Goal: Information Seeking & Learning: Learn about a topic

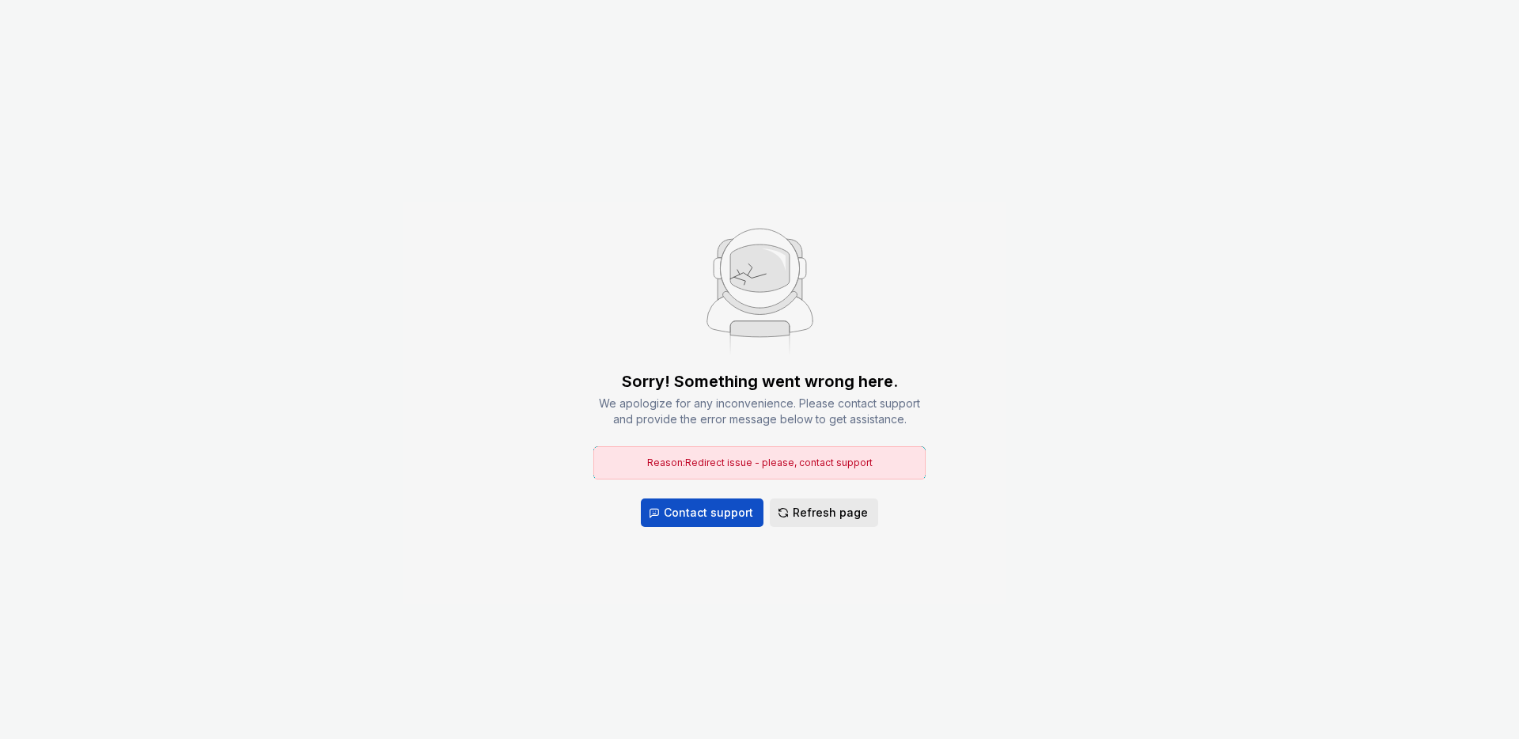
click at [815, 514] on span "Refresh page" at bounding box center [830, 513] width 75 height 16
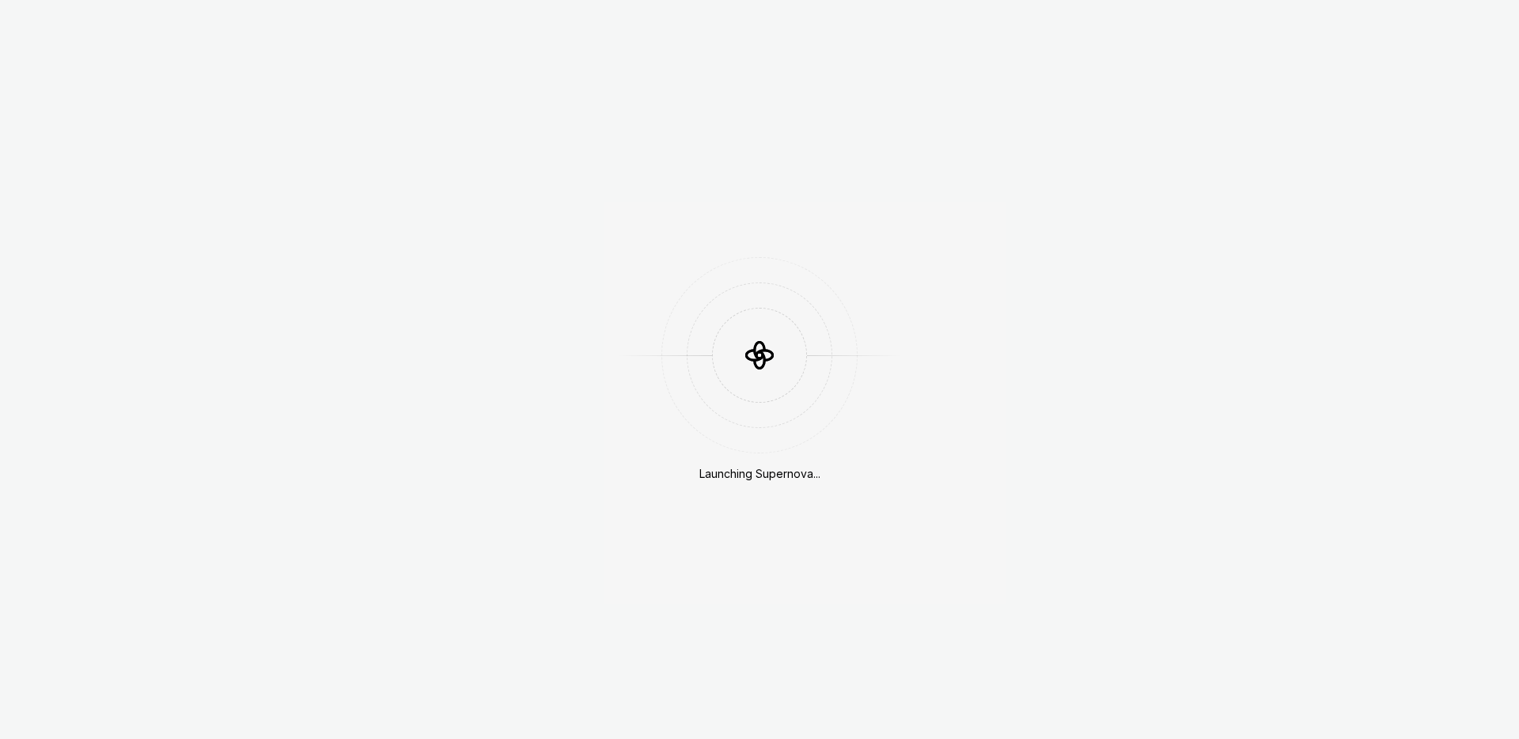
click at [717, 364] on div at bounding box center [759, 355] width 95 height 95
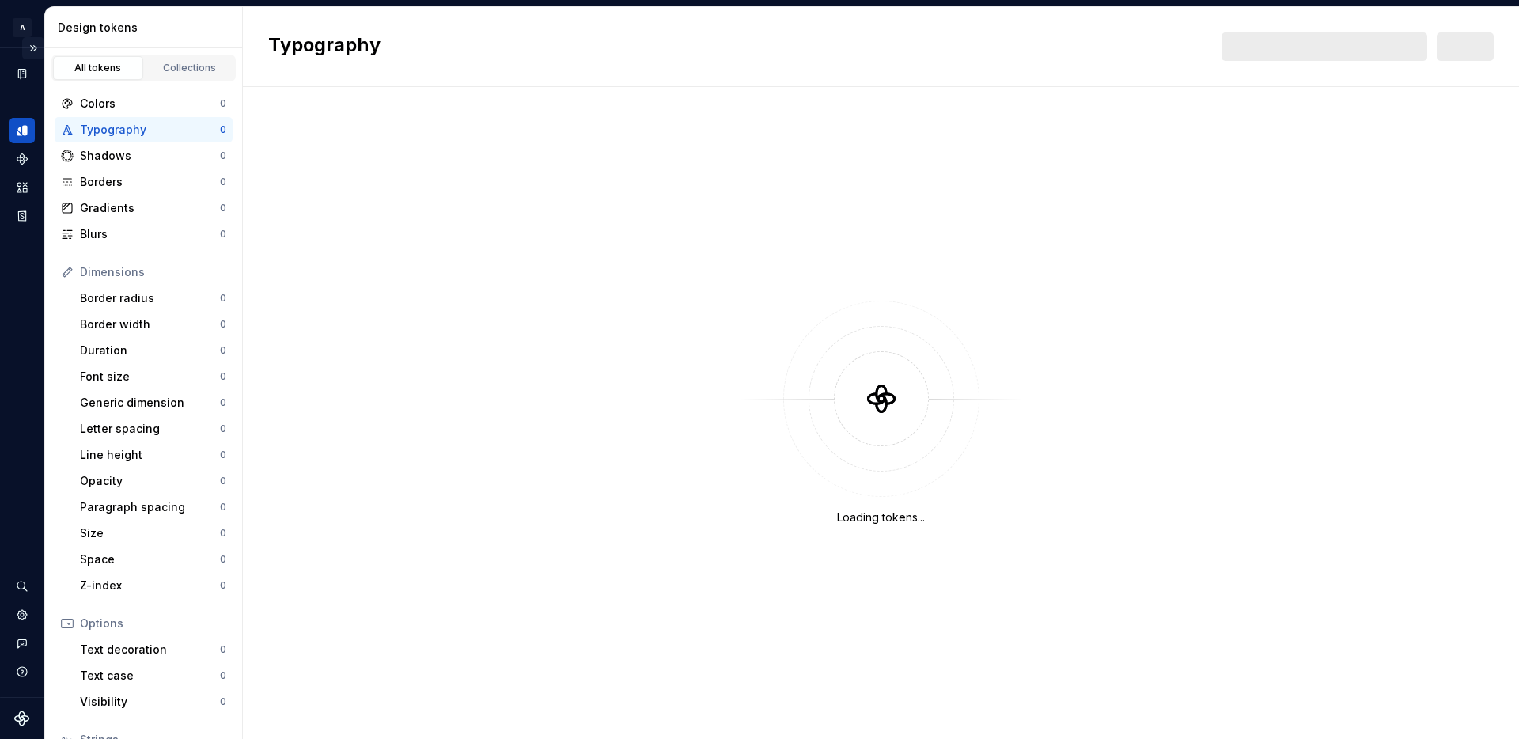
click at [38, 47] on button "Expand sidebar" at bounding box center [33, 48] width 22 height 22
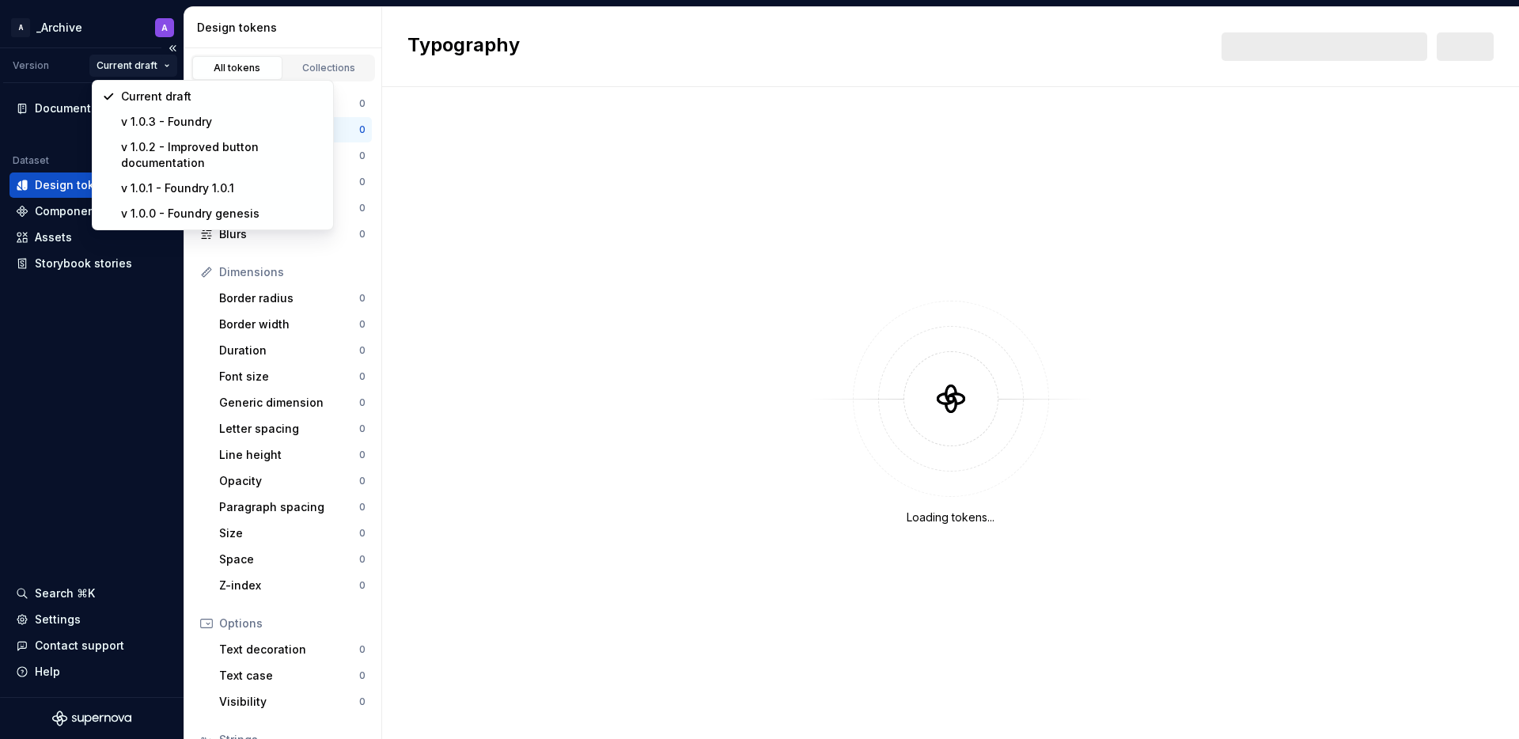
click at [157, 65] on html "A _Archive A Version Current draft Documentation Dataset Squad A Design tokens …" at bounding box center [759, 369] width 1519 height 739
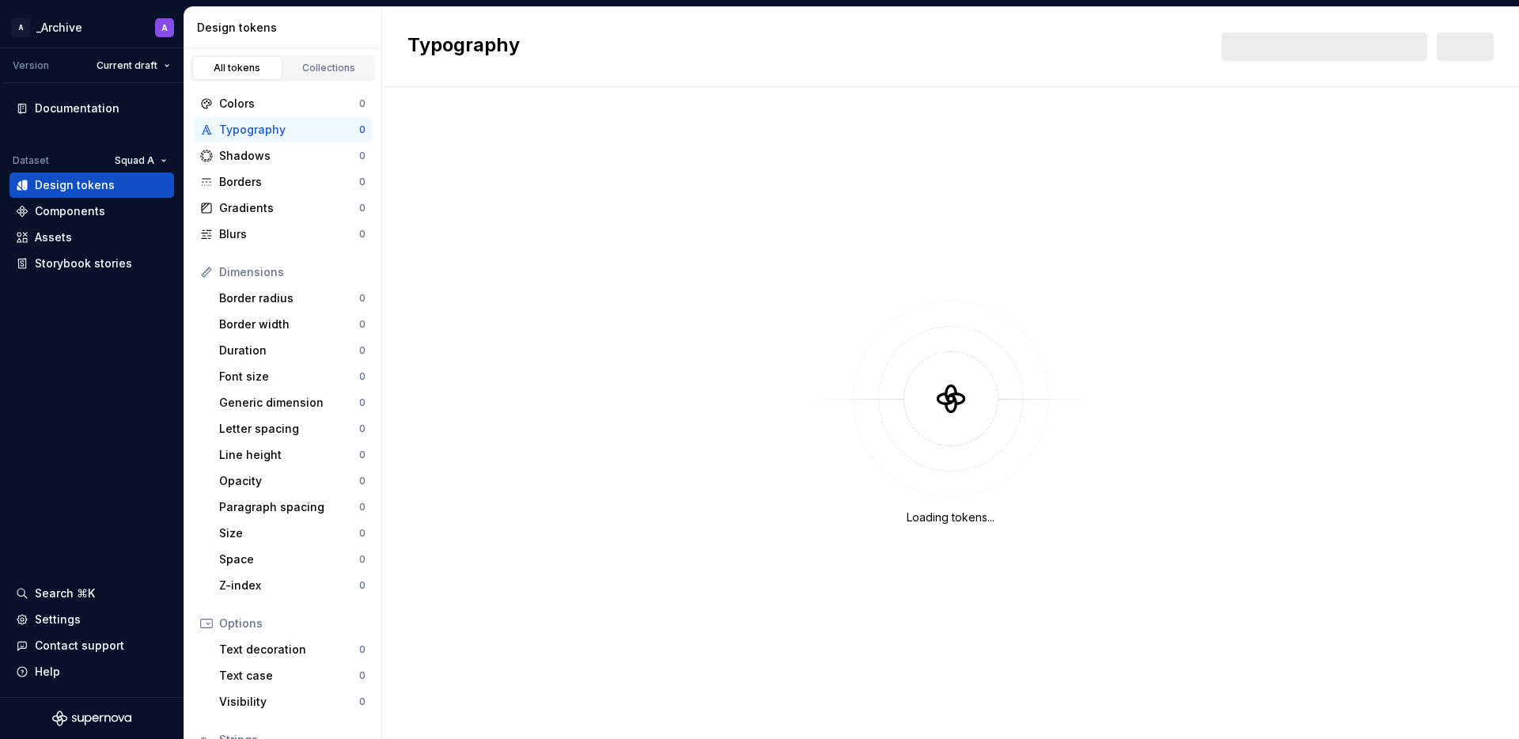
click at [982, 280] on html "A _Archive A Version Current draft Documentation Dataset Squad A Design tokens …" at bounding box center [759, 369] width 1519 height 739
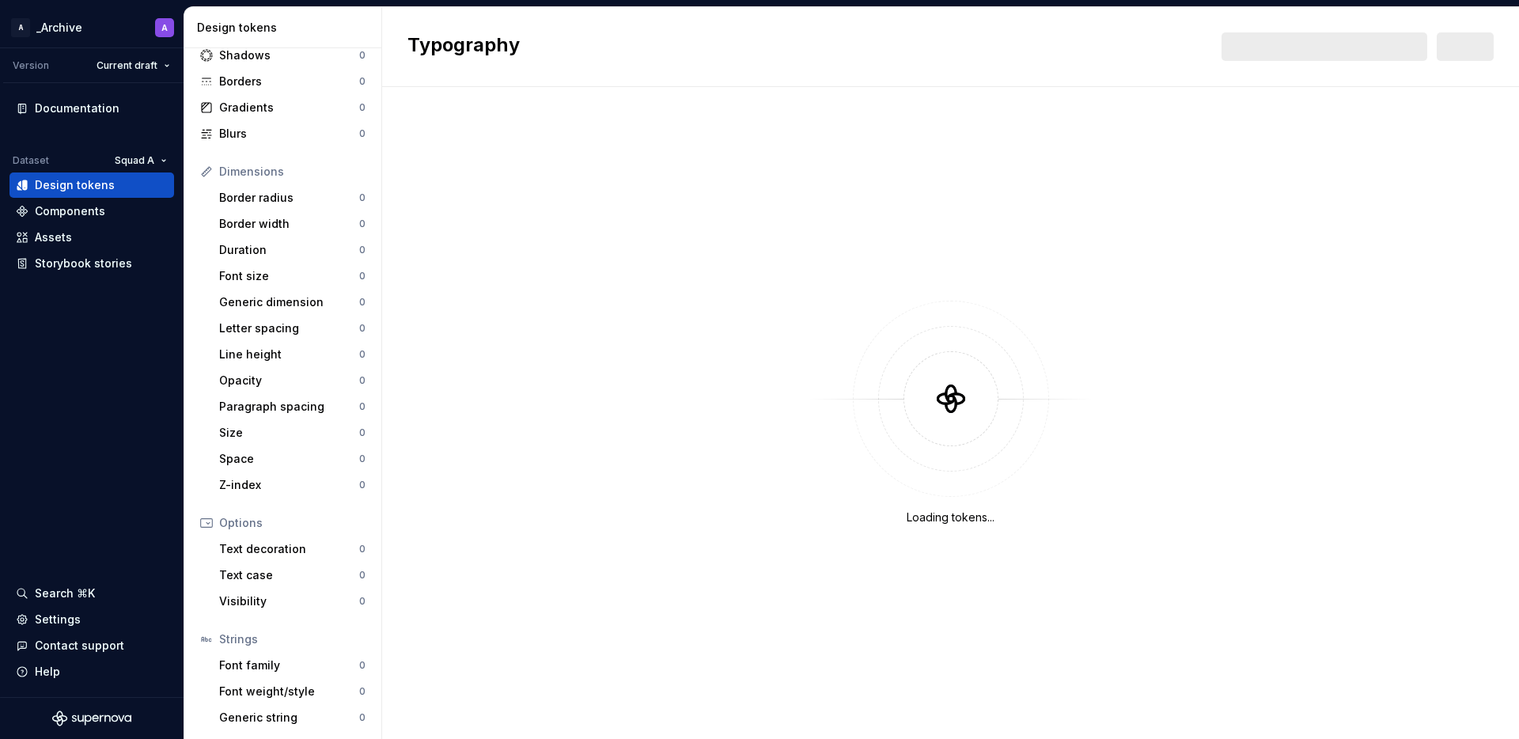
scroll to position [127, 0]
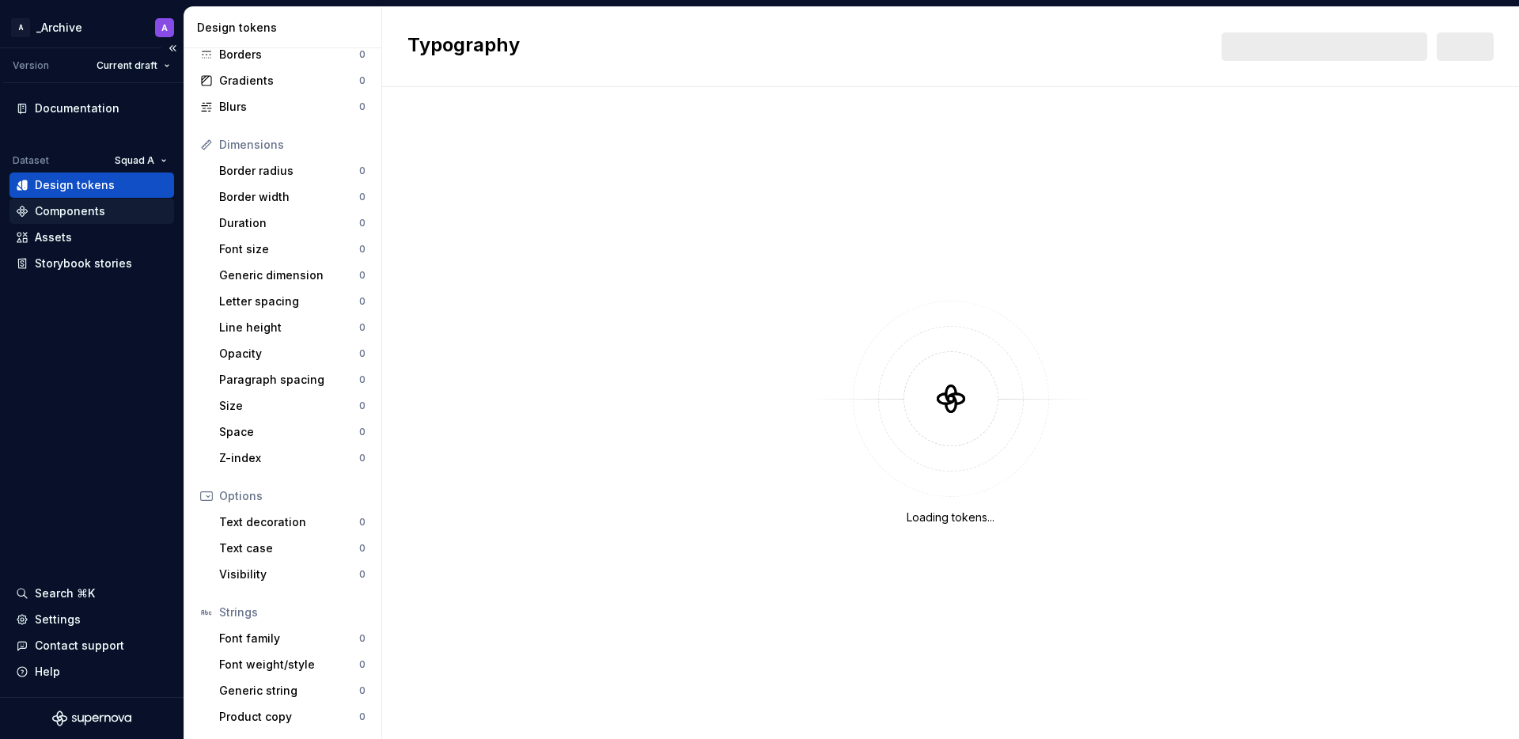
click at [62, 216] on div "Components" at bounding box center [70, 211] width 70 height 16
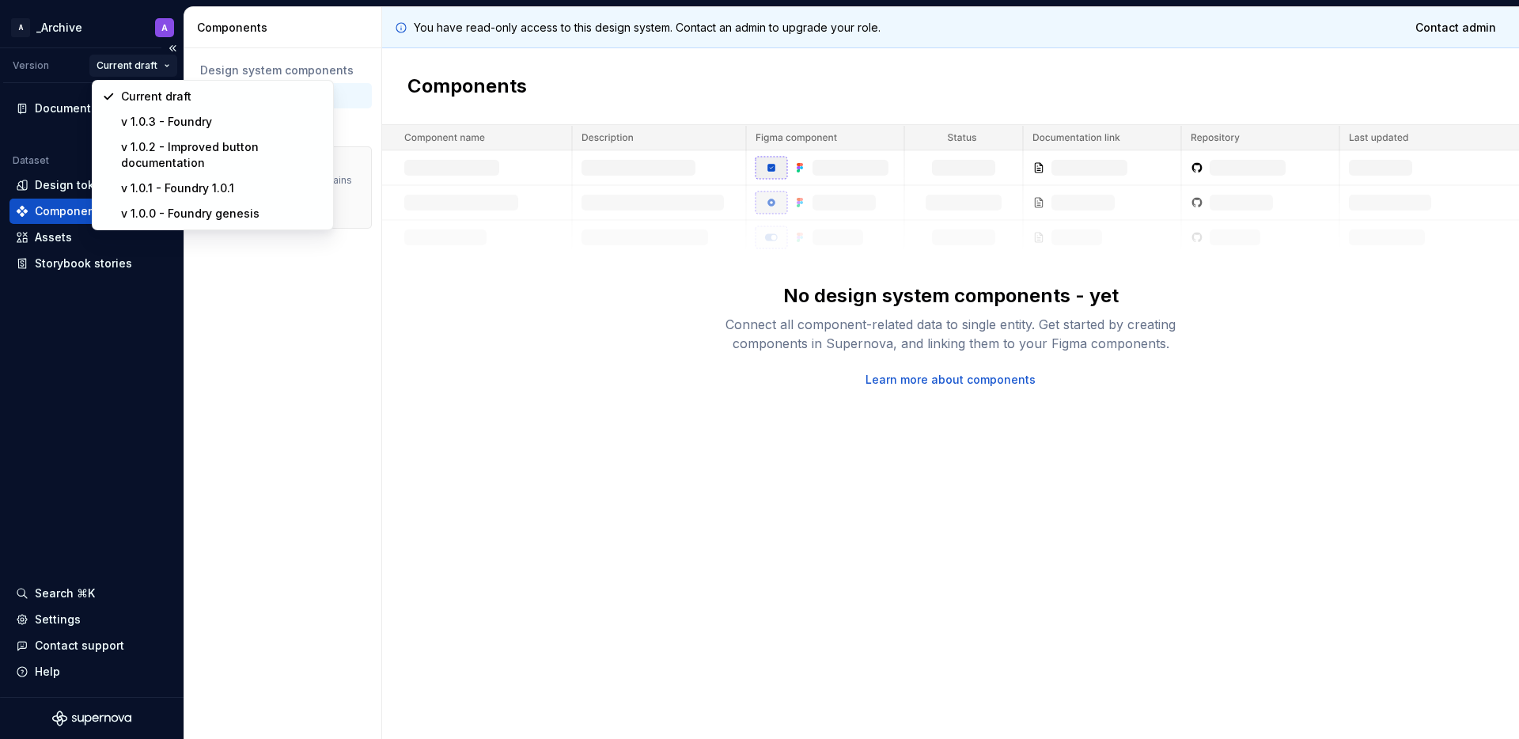
click at [117, 62] on html "A _Archive A Version Current draft Documentation Dataset Squad A Design tokens …" at bounding box center [759, 369] width 1519 height 739
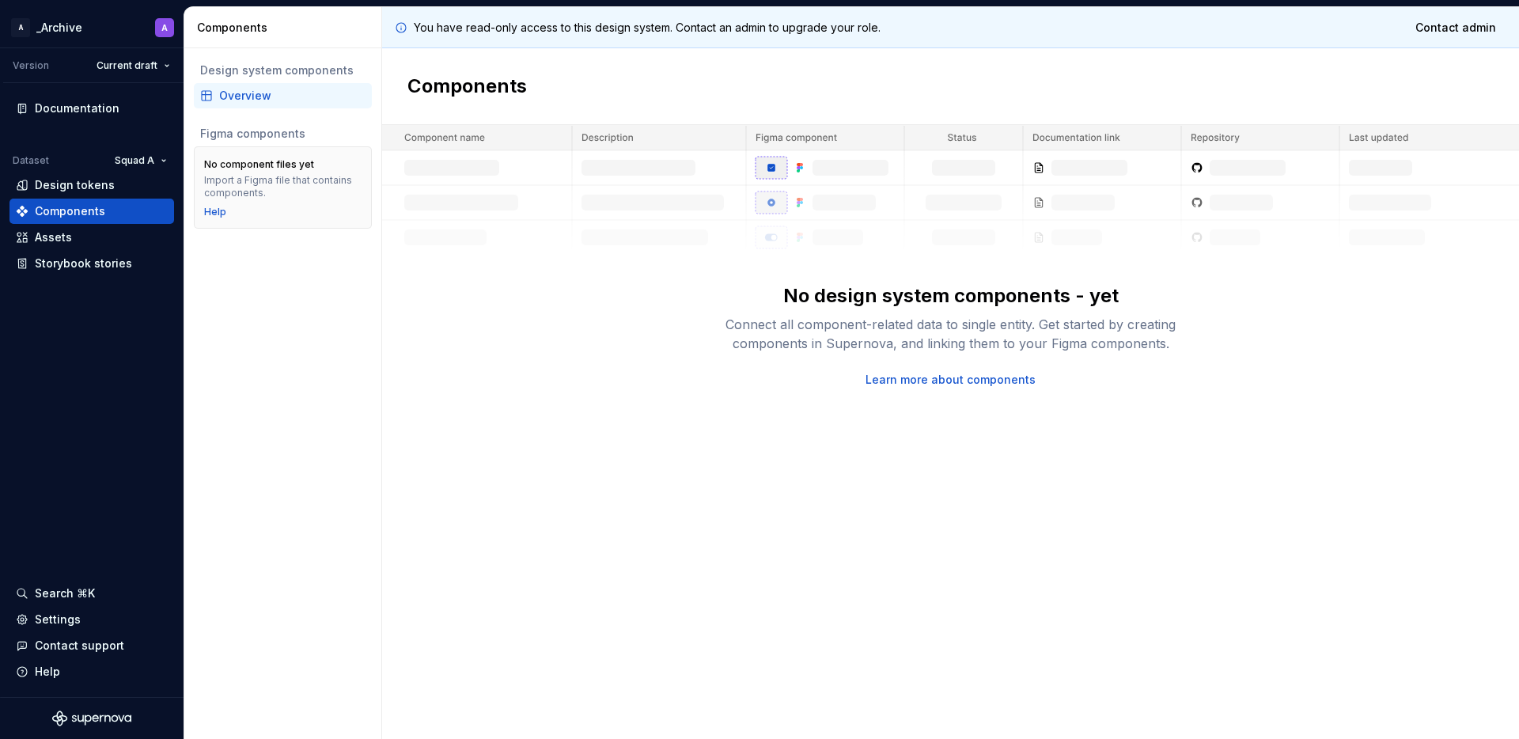
click at [44, 66] on html "A _Archive A Version Current draft Documentation Dataset Squad A Design tokens …" at bounding box center [759, 369] width 1519 height 739
click at [51, 103] on div "Documentation" at bounding box center [77, 108] width 85 height 16
click at [173, 48] on button "Collapse sidebar" at bounding box center [172, 48] width 22 height 22
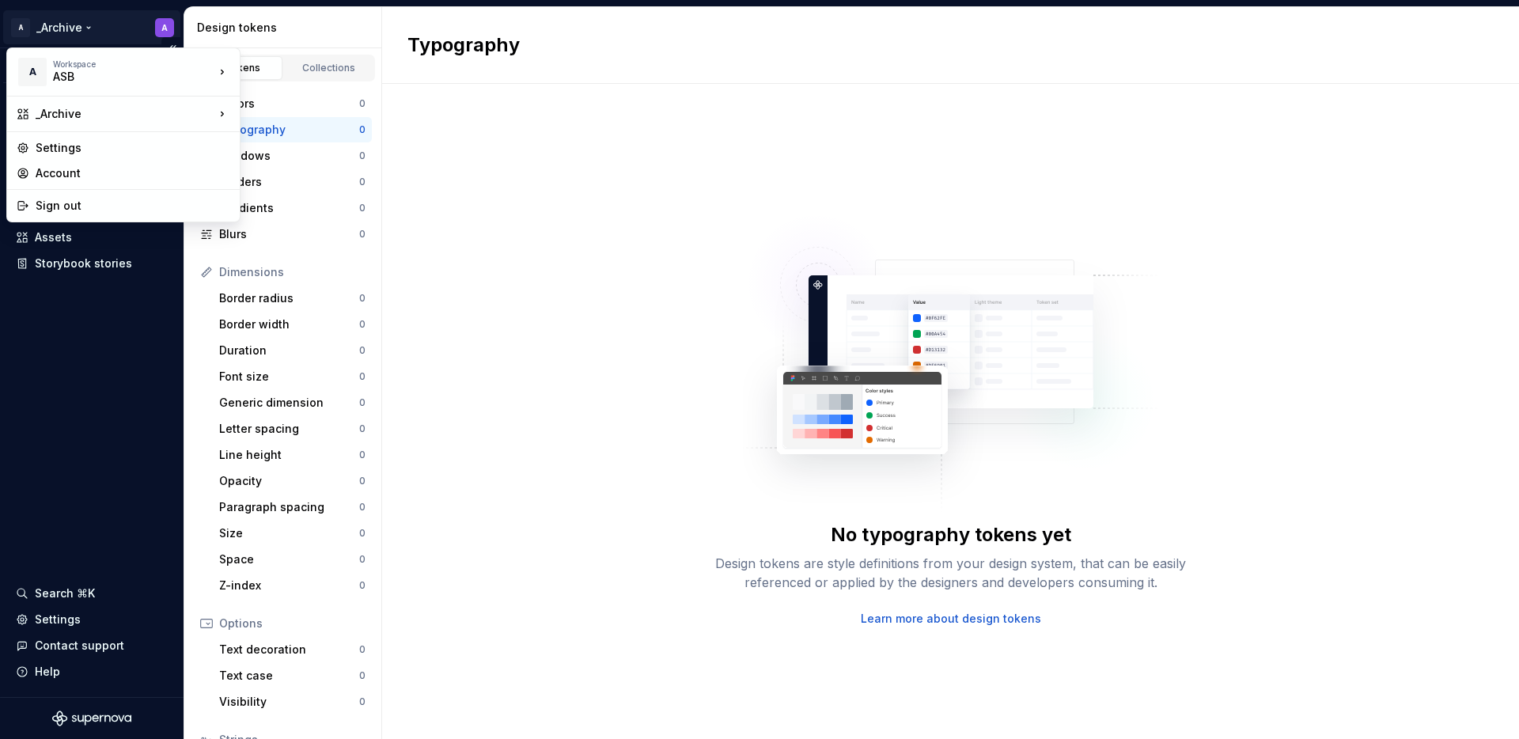
click at [71, 31] on html "A _Archive A Version Current draft Documentation Dataset Squad A Design tokens …" at bounding box center [759, 369] width 1519 height 739
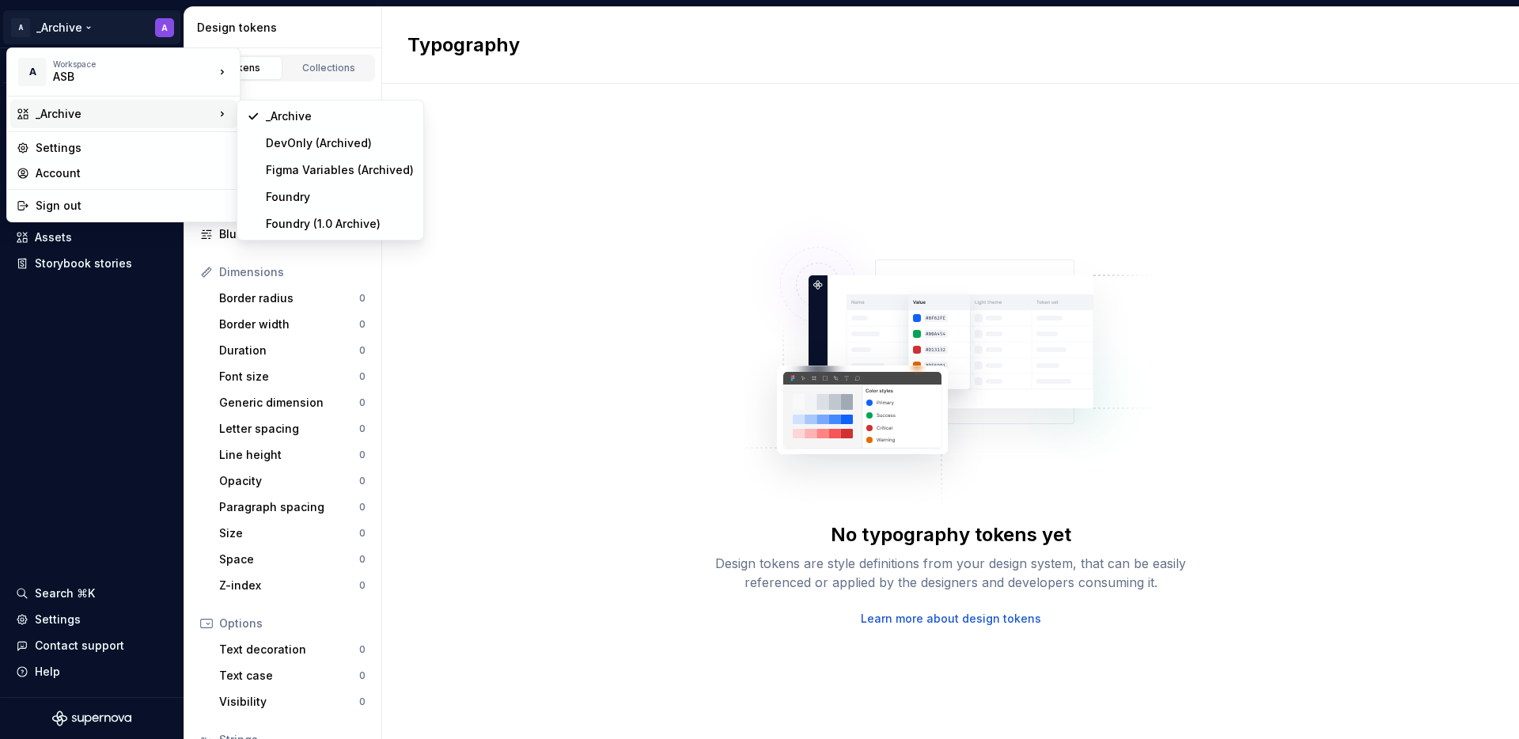
click at [79, 115] on div "_Archive" at bounding box center [125, 114] width 179 height 16
click at [316, 205] on div "Foundry" at bounding box center [330, 196] width 180 height 25
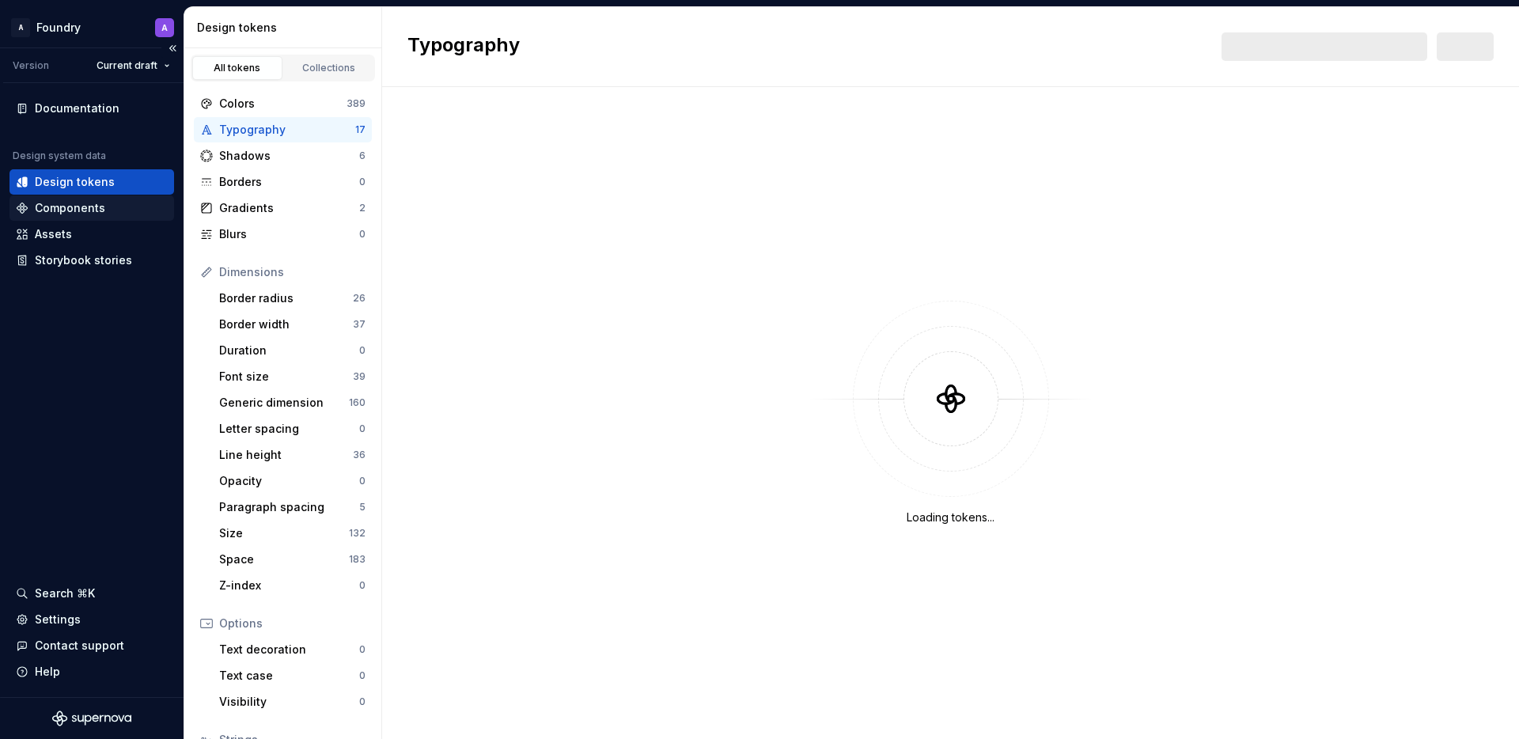
click at [79, 214] on div "Components" at bounding box center [70, 208] width 70 height 16
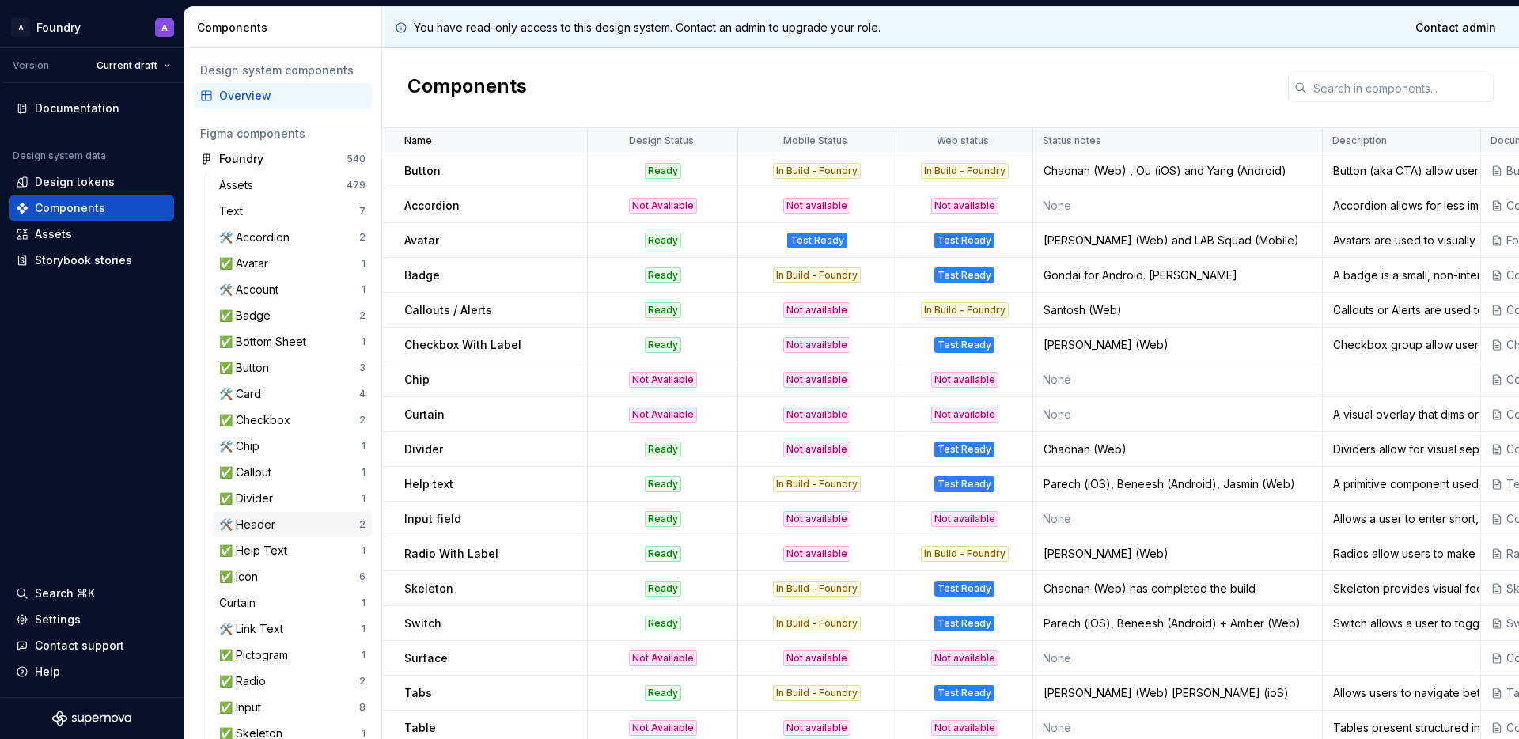
click at [296, 523] on div "🛠️ Header" at bounding box center [289, 524] width 140 height 16
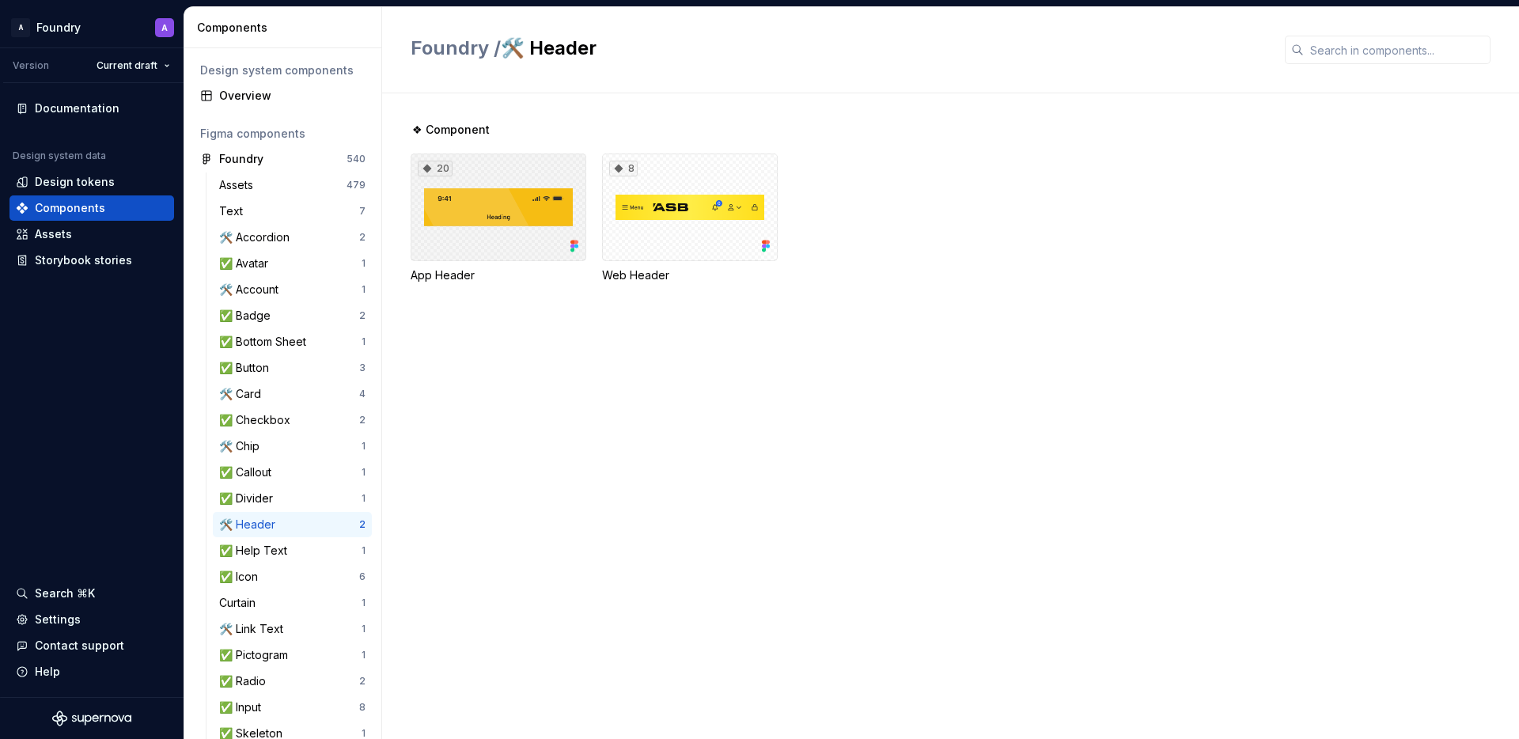
click at [490, 230] on div "20" at bounding box center [498, 207] width 176 height 108
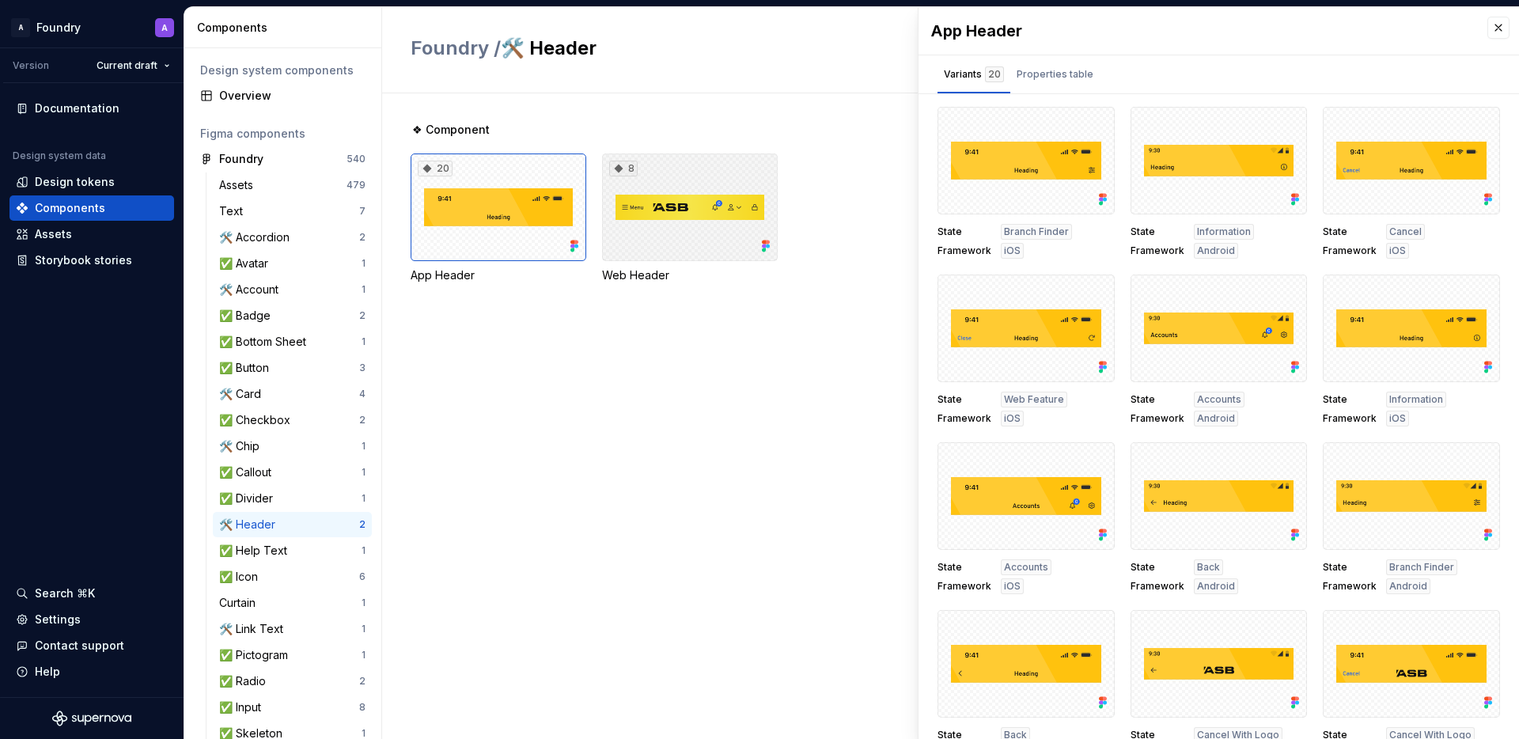
click at [675, 202] on div "8" at bounding box center [690, 207] width 176 height 108
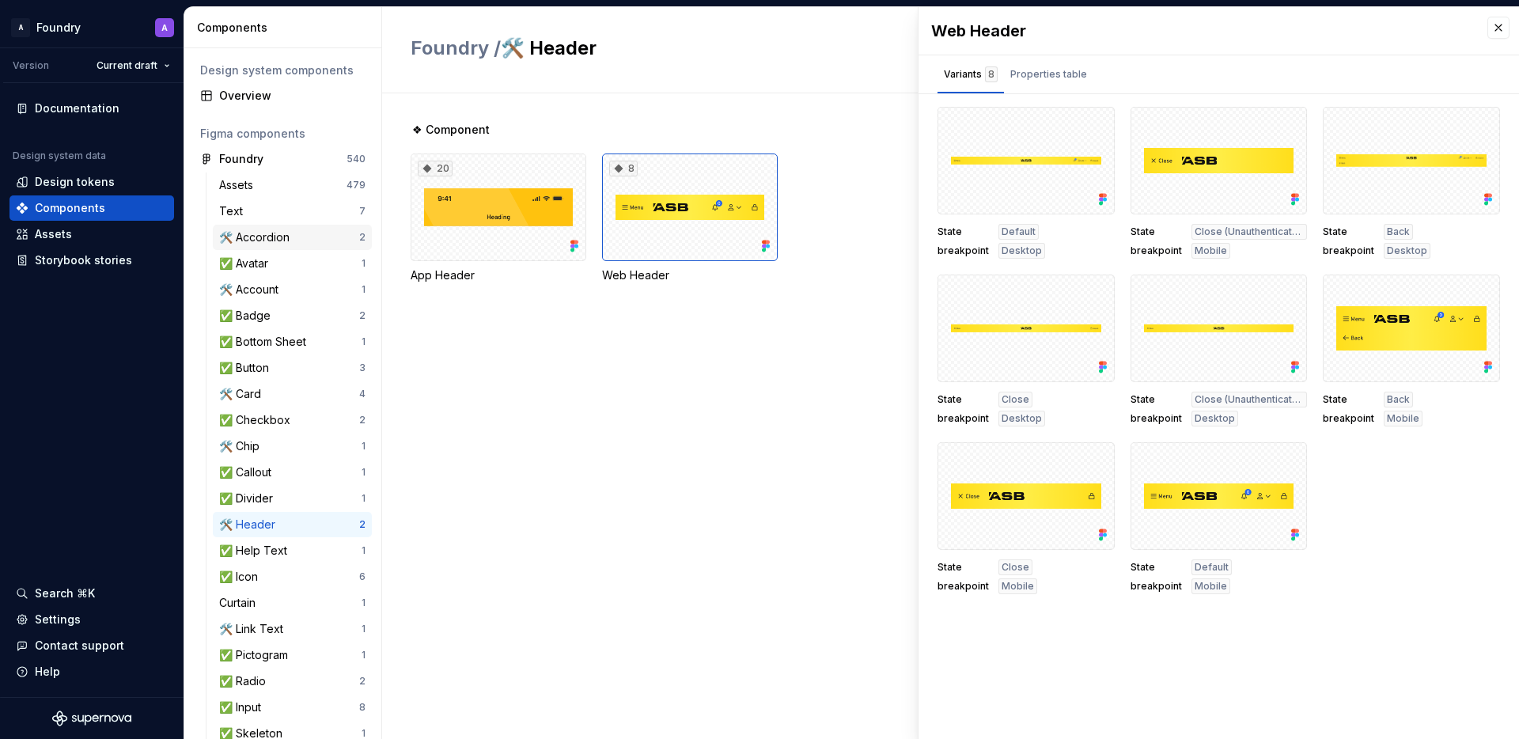
click at [282, 236] on div "🛠️ Accordion" at bounding box center [257, 237] width 77 height 16
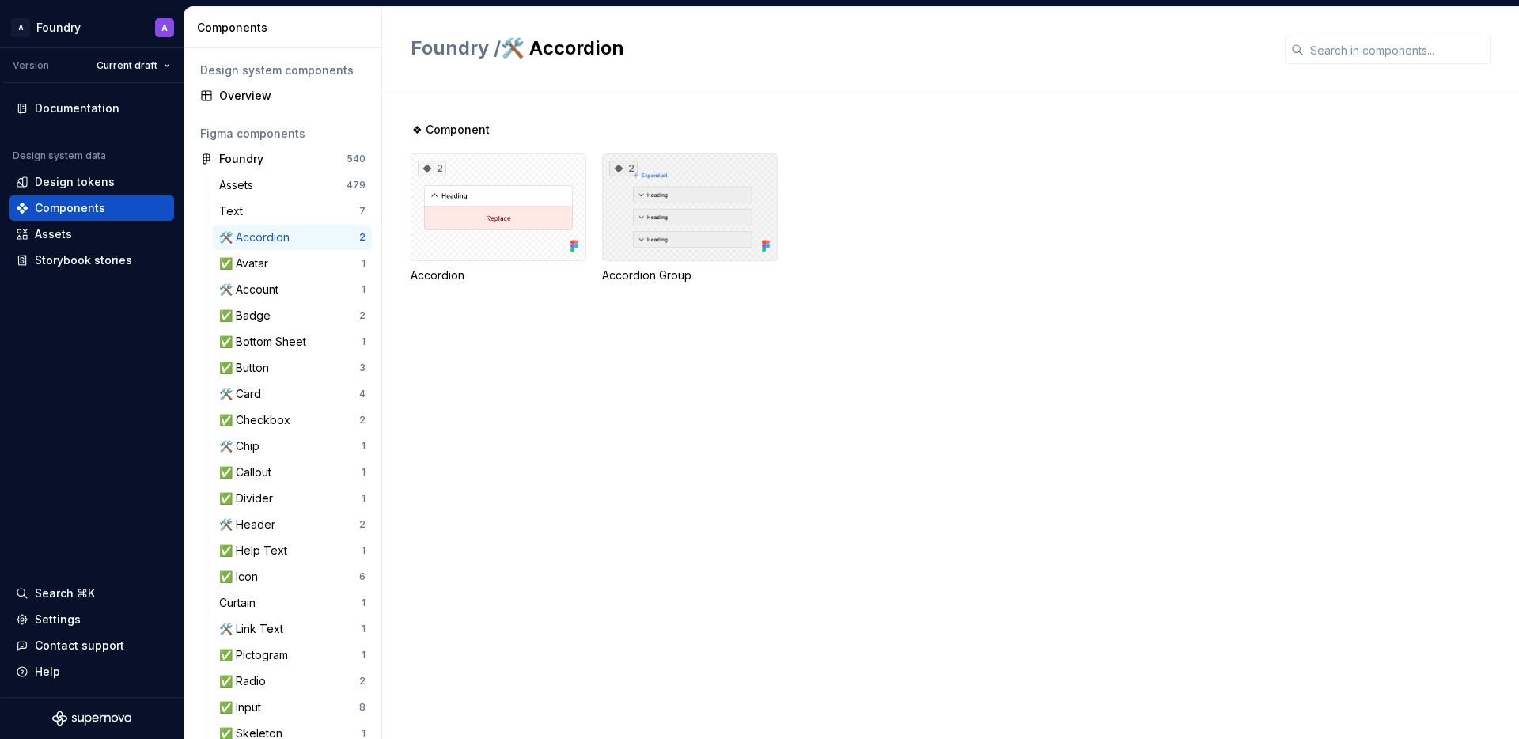
click at [713, 215] on div "2" at bounding box center [690, 207] width 176 height 108
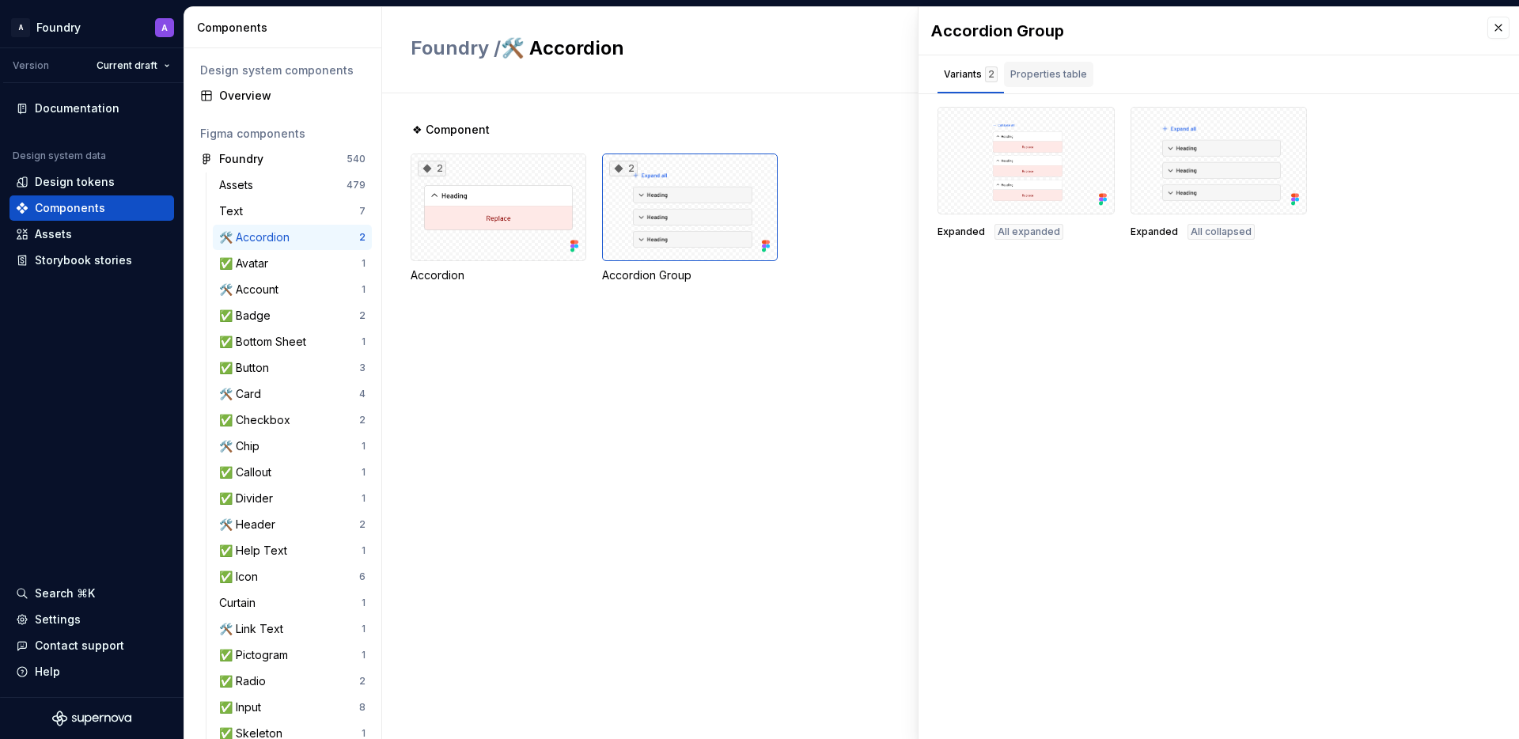
click at [1068, 78] on div "Properties table" at bounding box center [1048, 74] width 77 height 16
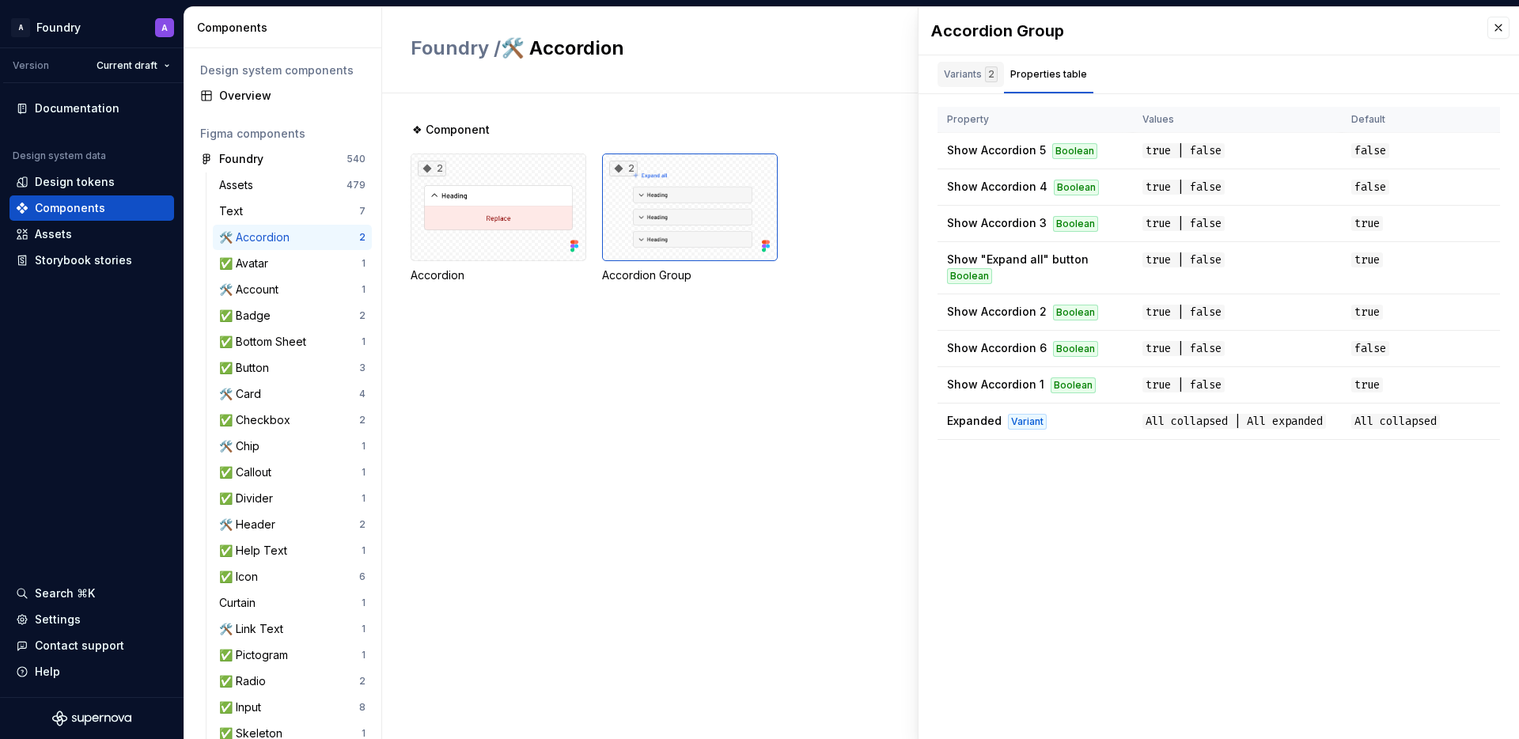
click at [972, 77] on div "Variants 2" at bounding box center [971, 74] width 54 height 16
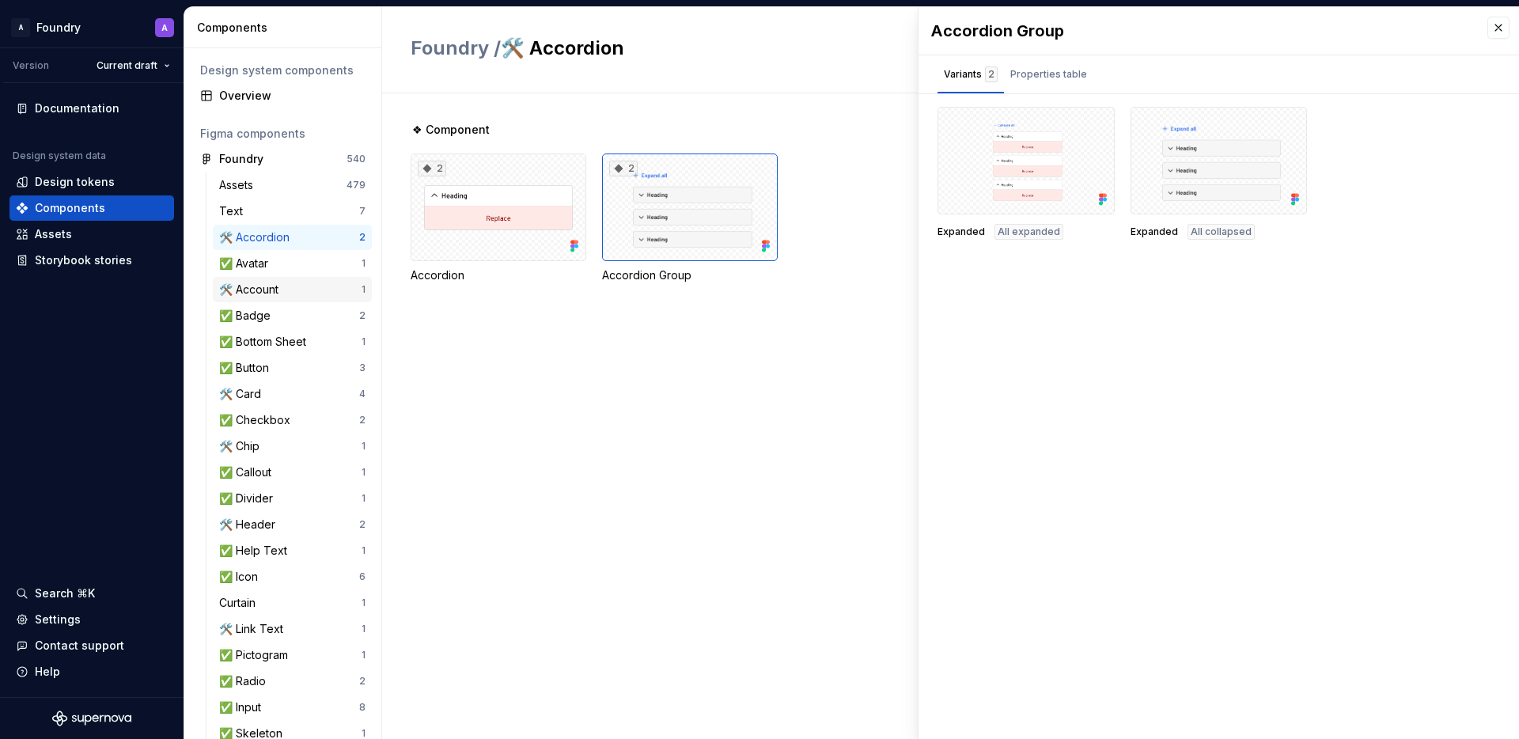
click at [263, 293] on div "🛠️ Account" at bounding box center [252, 290] width 66 height 16
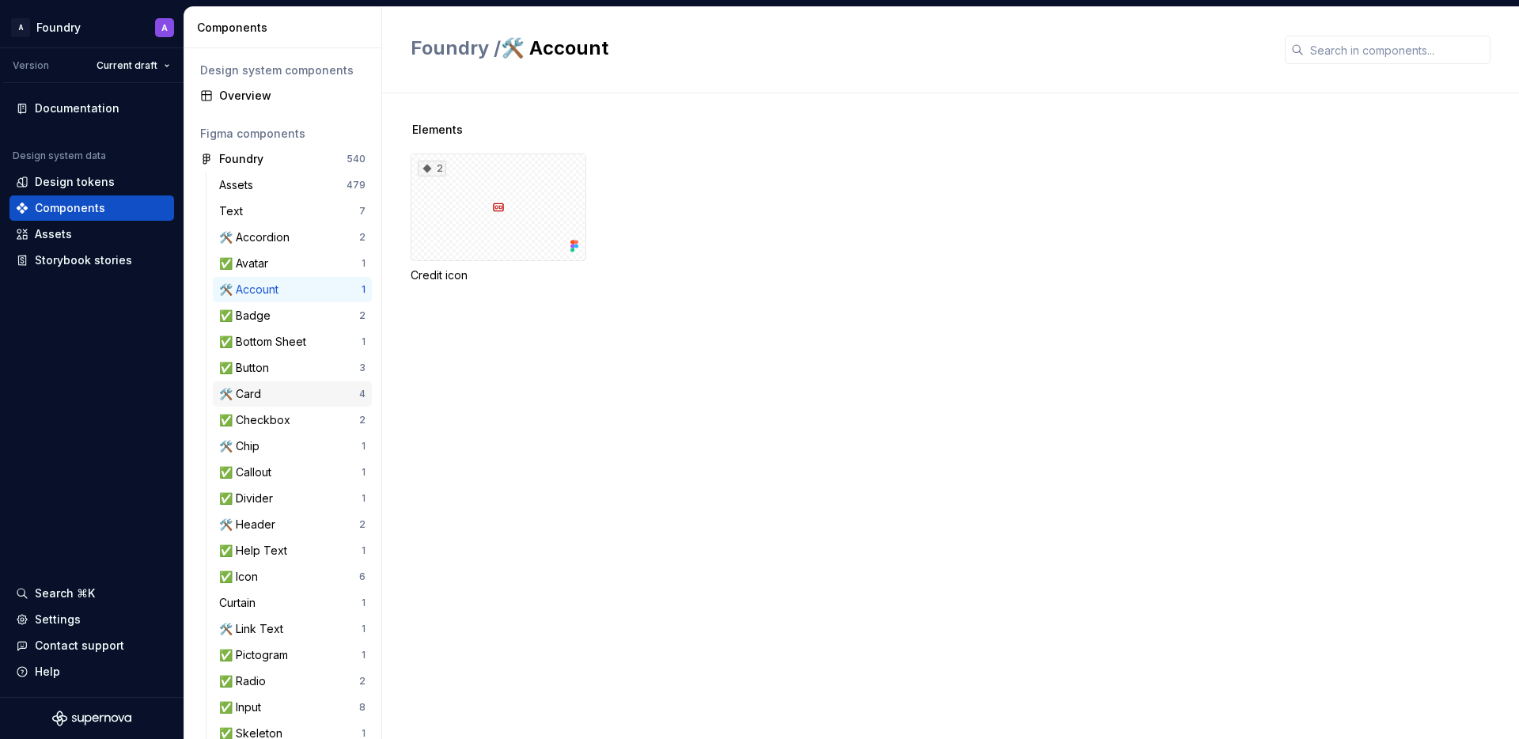
click at [293, 399] on div "🛠️ Card" at bounding box center [289, 394] width 140 height 16
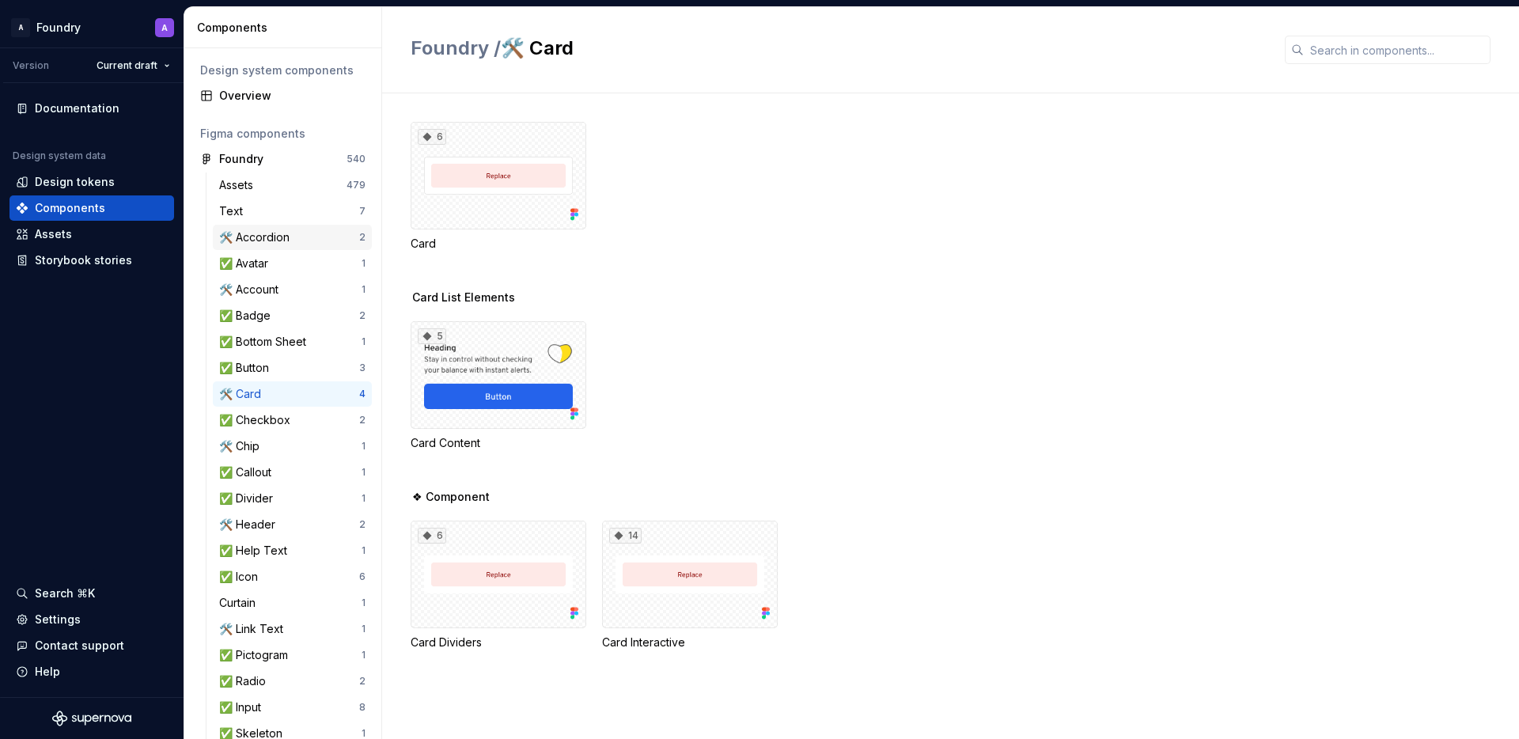
click at [308, 241] on div "🛠️ Accordion" at bounding box center [289, 237] width 140 height 16
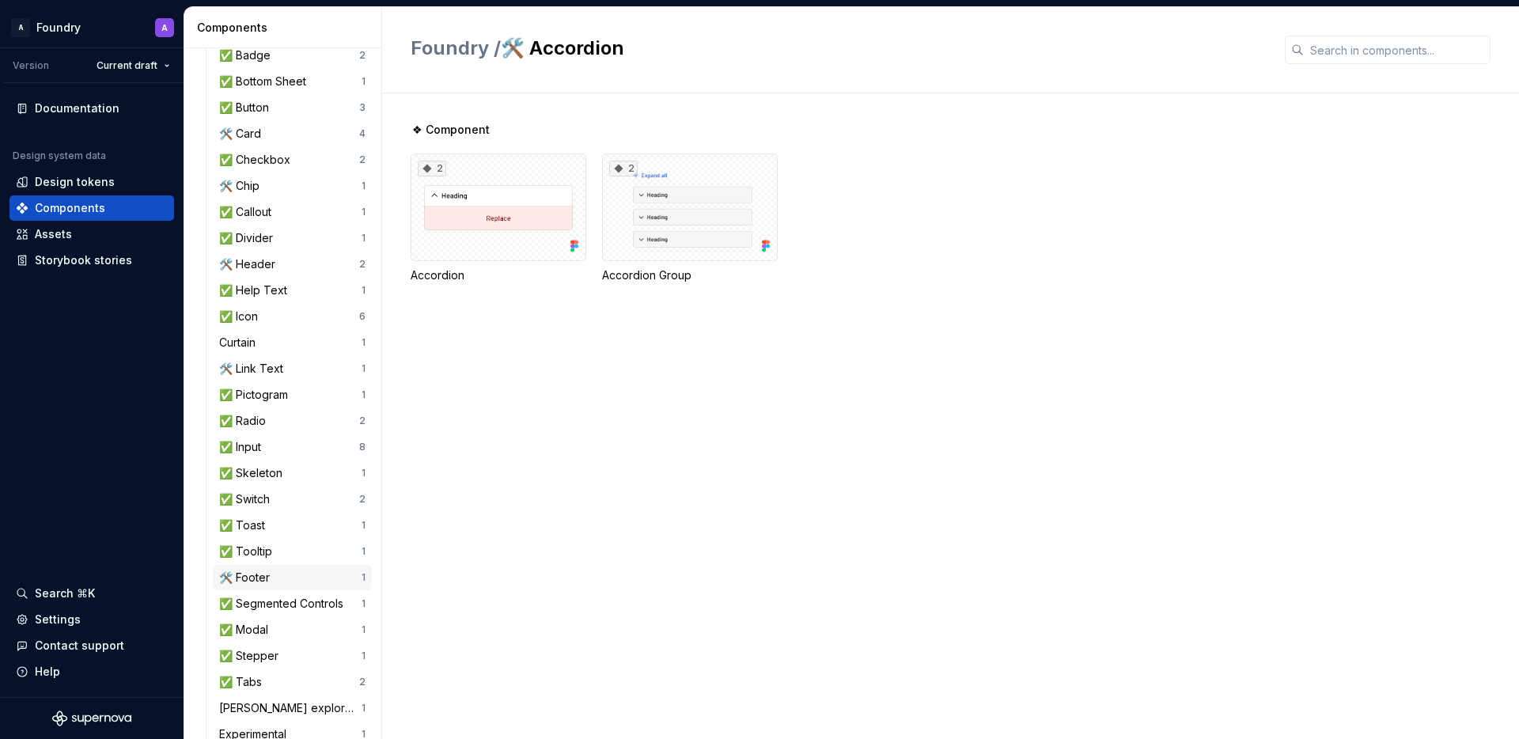
scroll to position [248, 0]
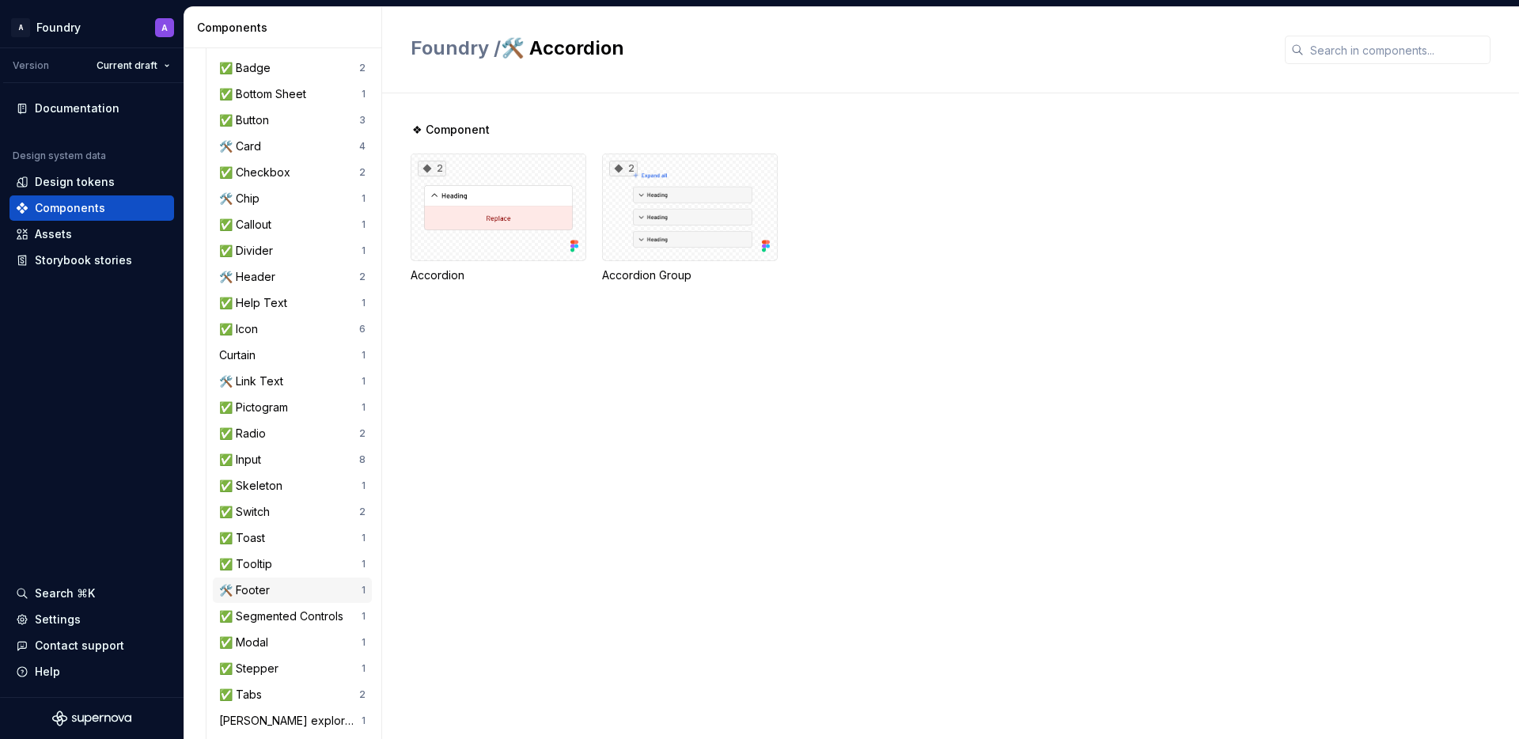
click at [307, 596] on div "🛠️ Footer" at bounding box center [290, 590] width 142 height 16
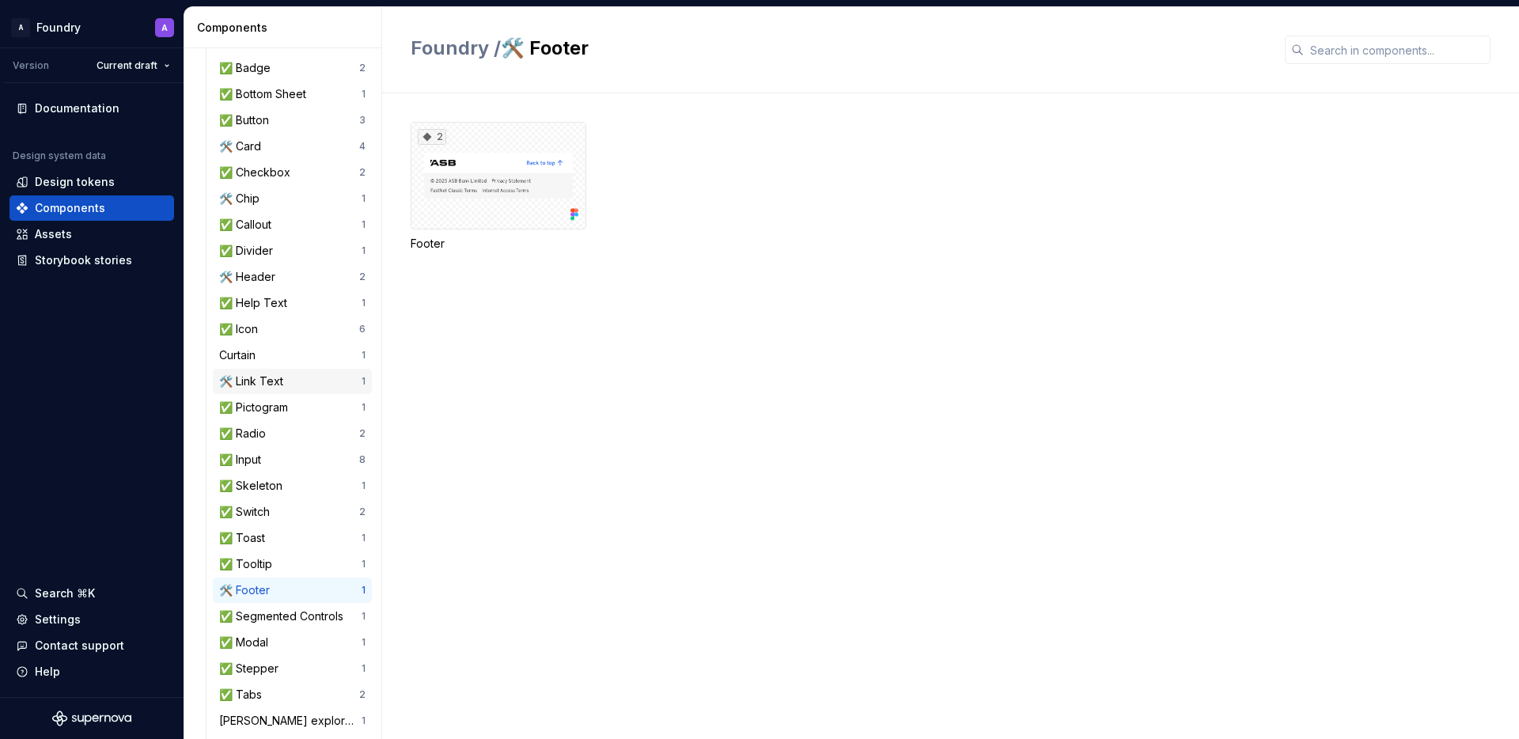
click at [313, 381] on div "🛠️ Link Text" at bounding box center [290, 381] width 142 height 16
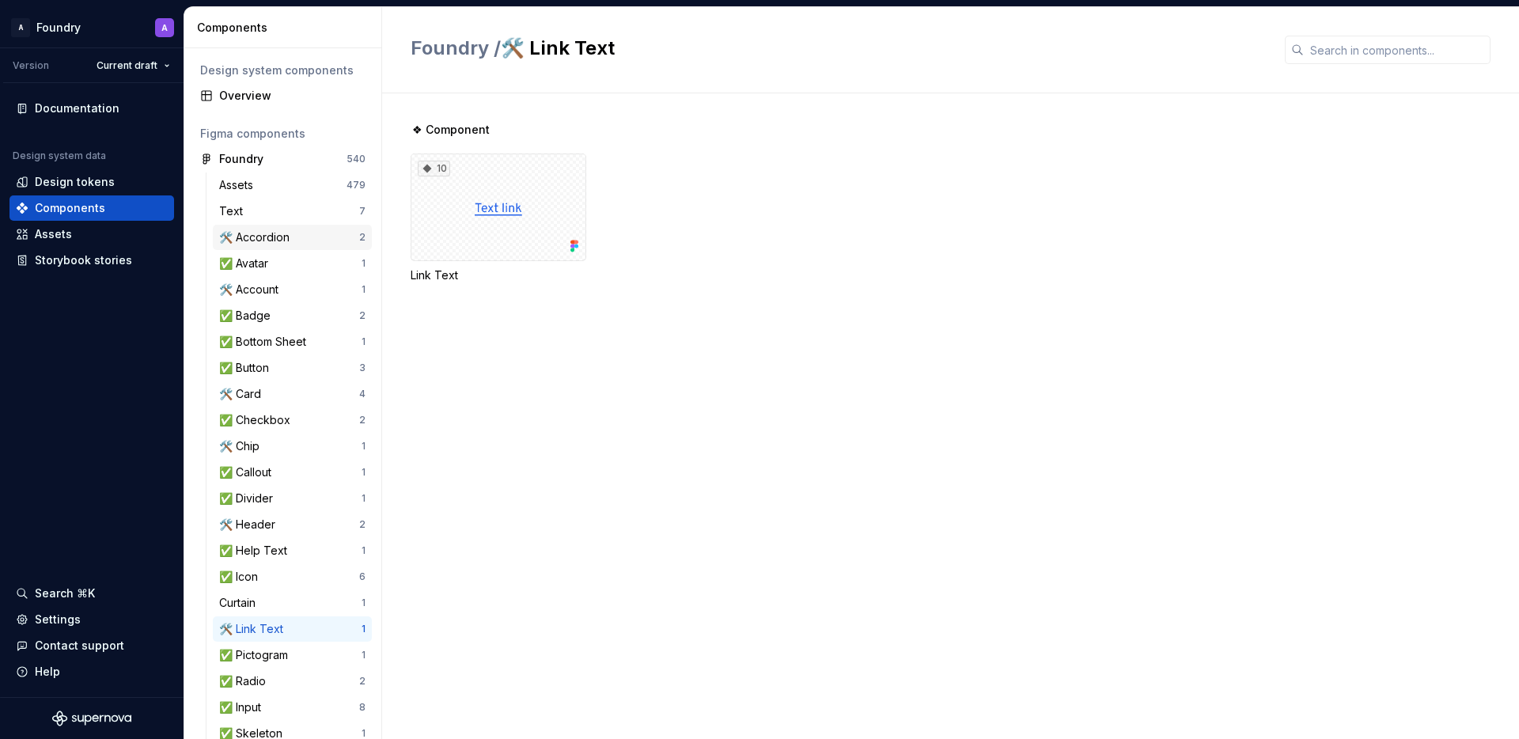
click at [316, 236] on div "🛠️ Accordion" at bounding box center [289, 237] width 140 height 16
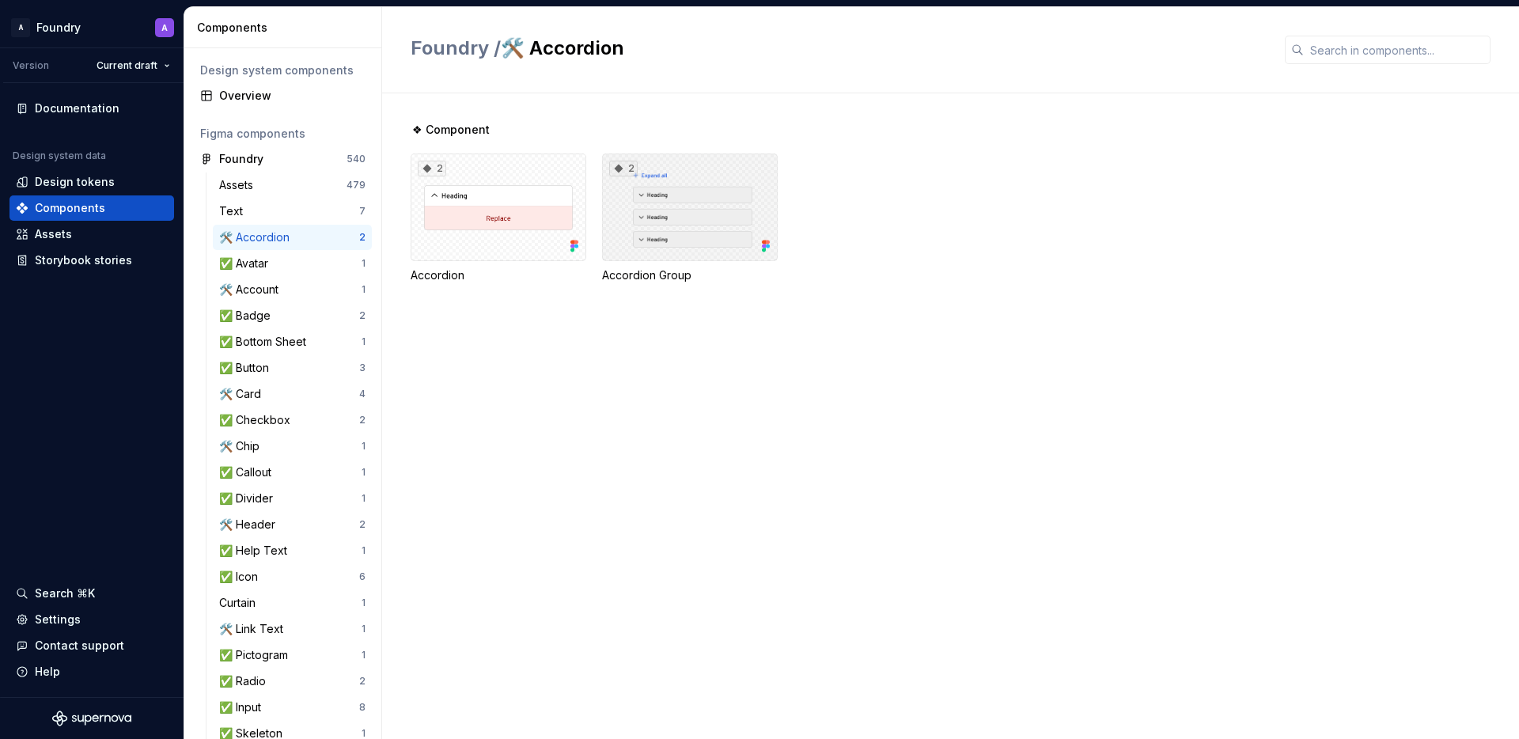
click at [675, 210] on div "2" at bounding box center [690, 207] width 176 height 108
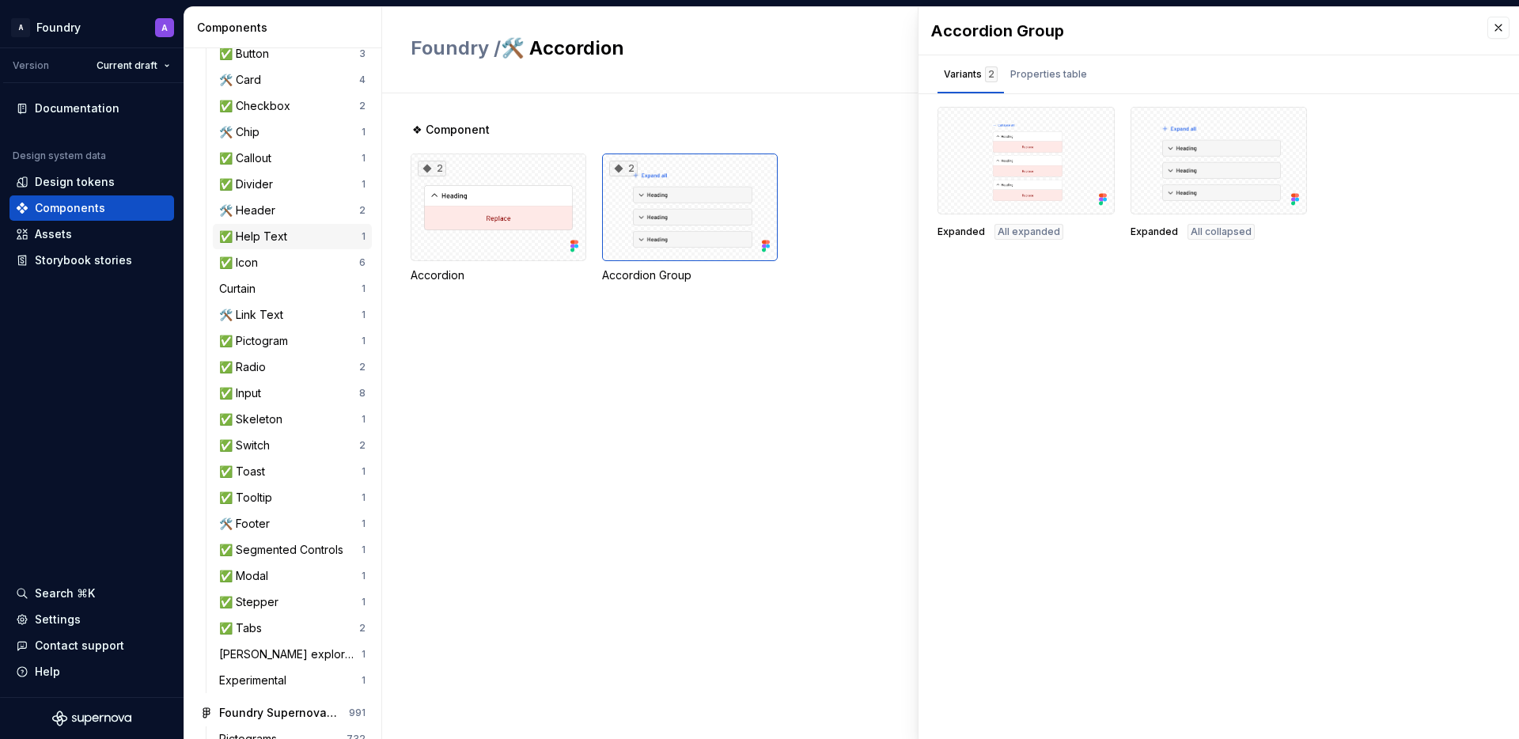
scroll to position [104, 0]
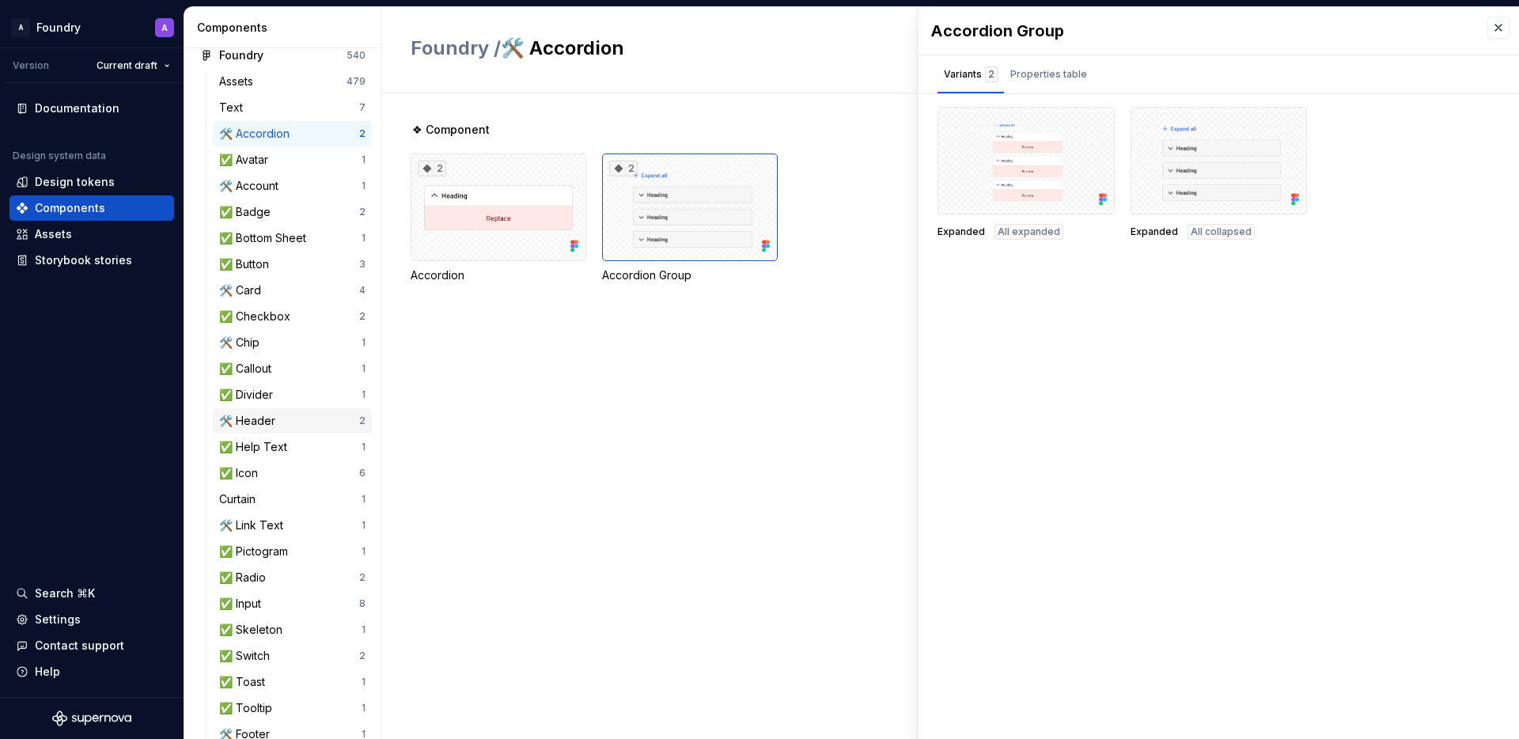
click at [280, 422] on div "🛠️ Header" at bounding box center [250, 421] width 62 height 16
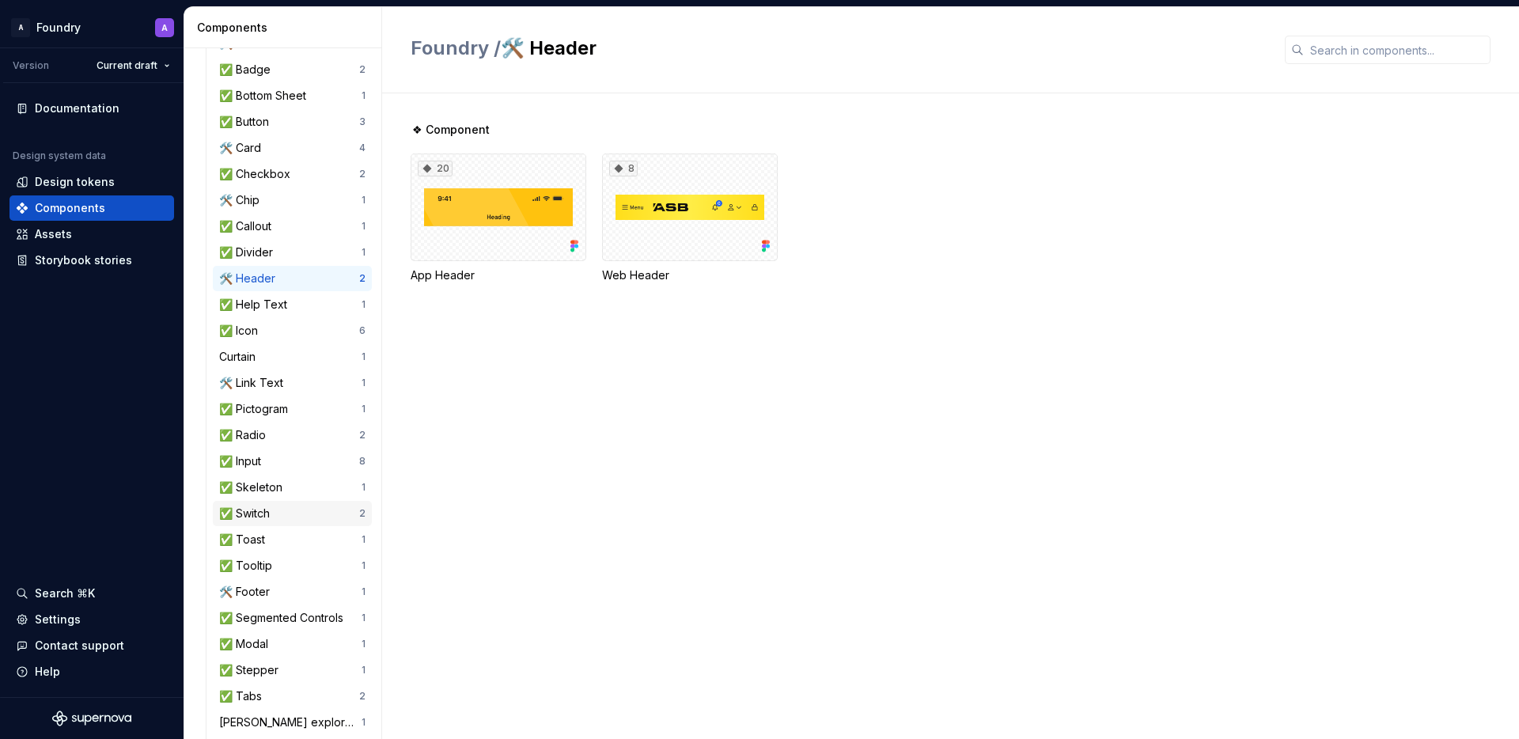
scroll to position [217, 0]
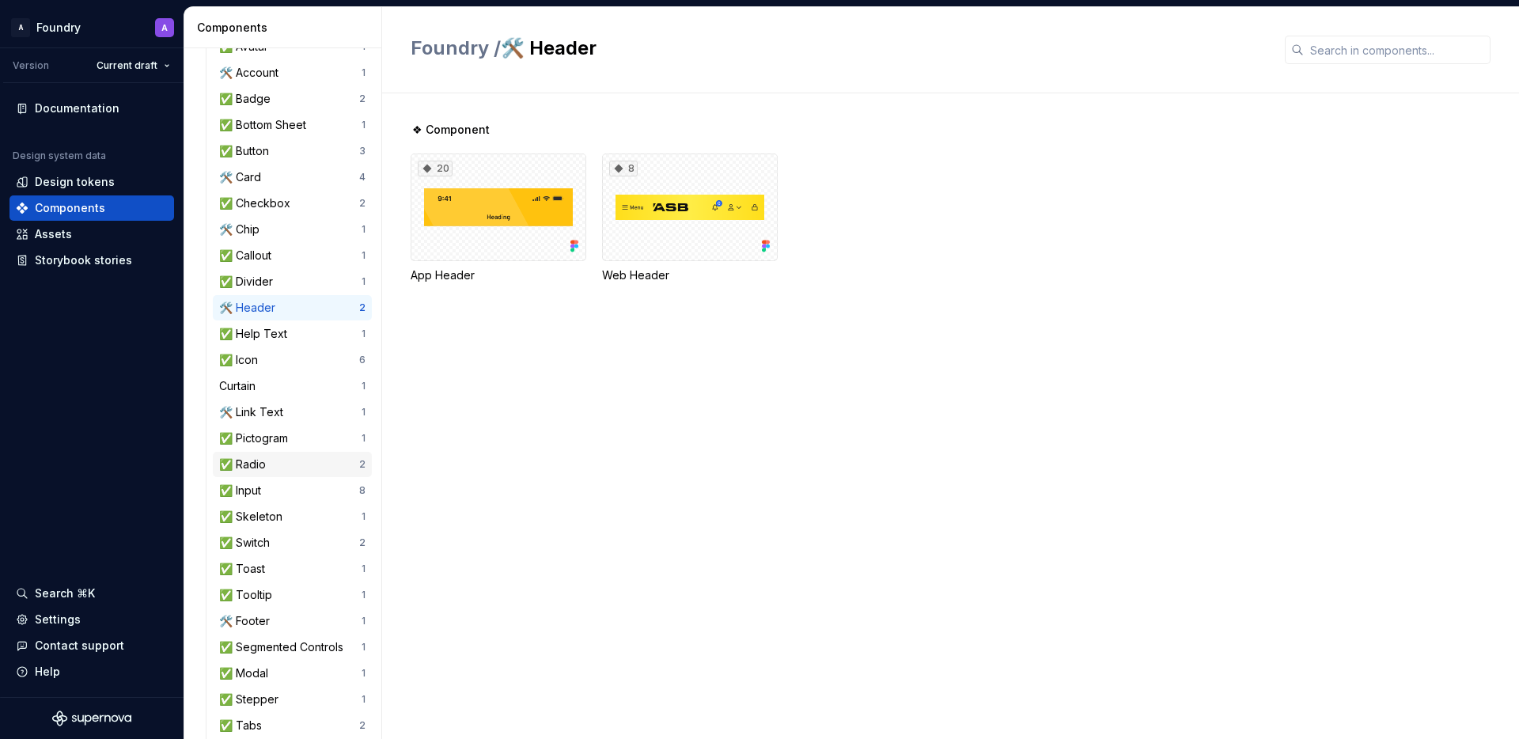
click at [289, 464] on div "✅ Radio" at bounding box center [289, 464] width 140 height 16
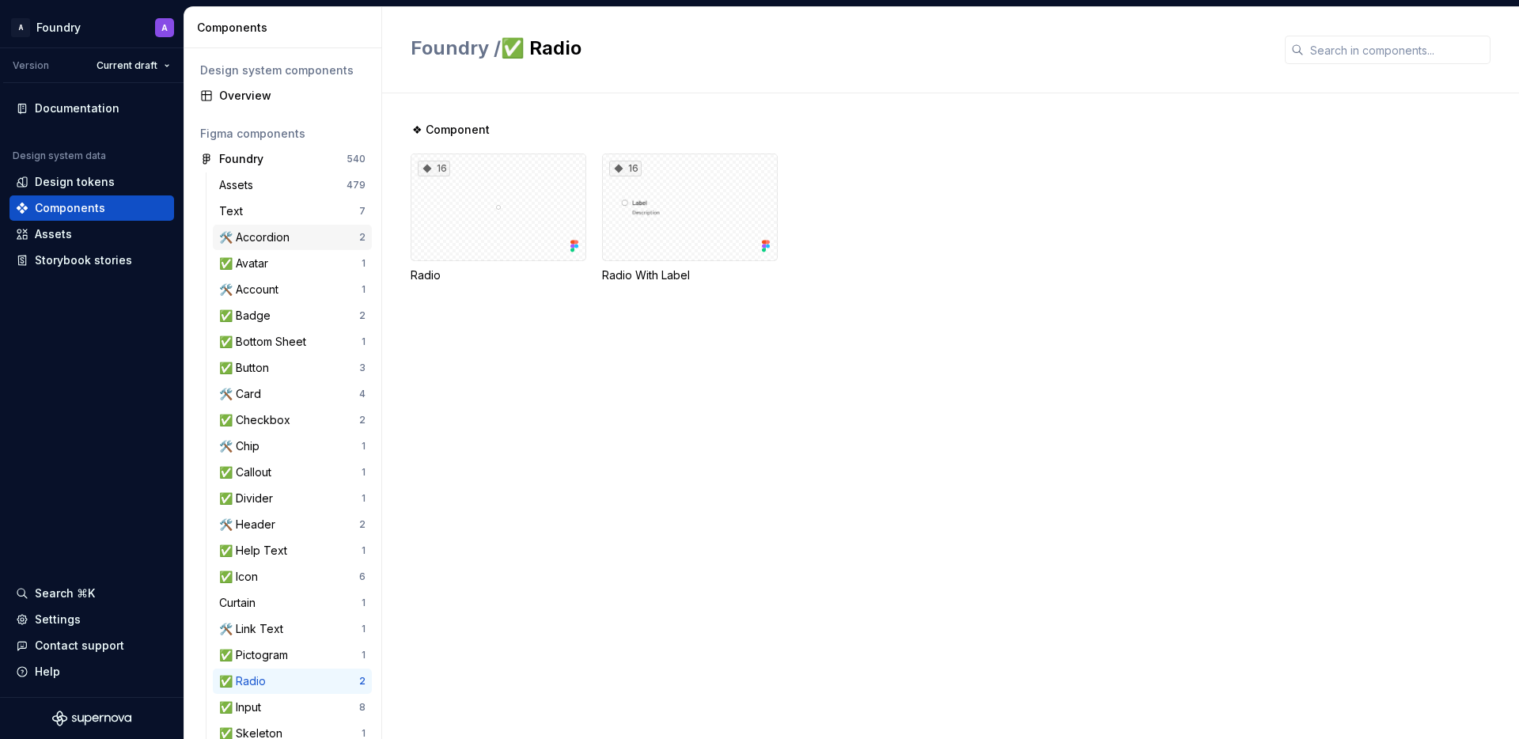
click at [283, 237] on div "🛠️ Accordion" at bounding box center [257, 237] width 77 height 16
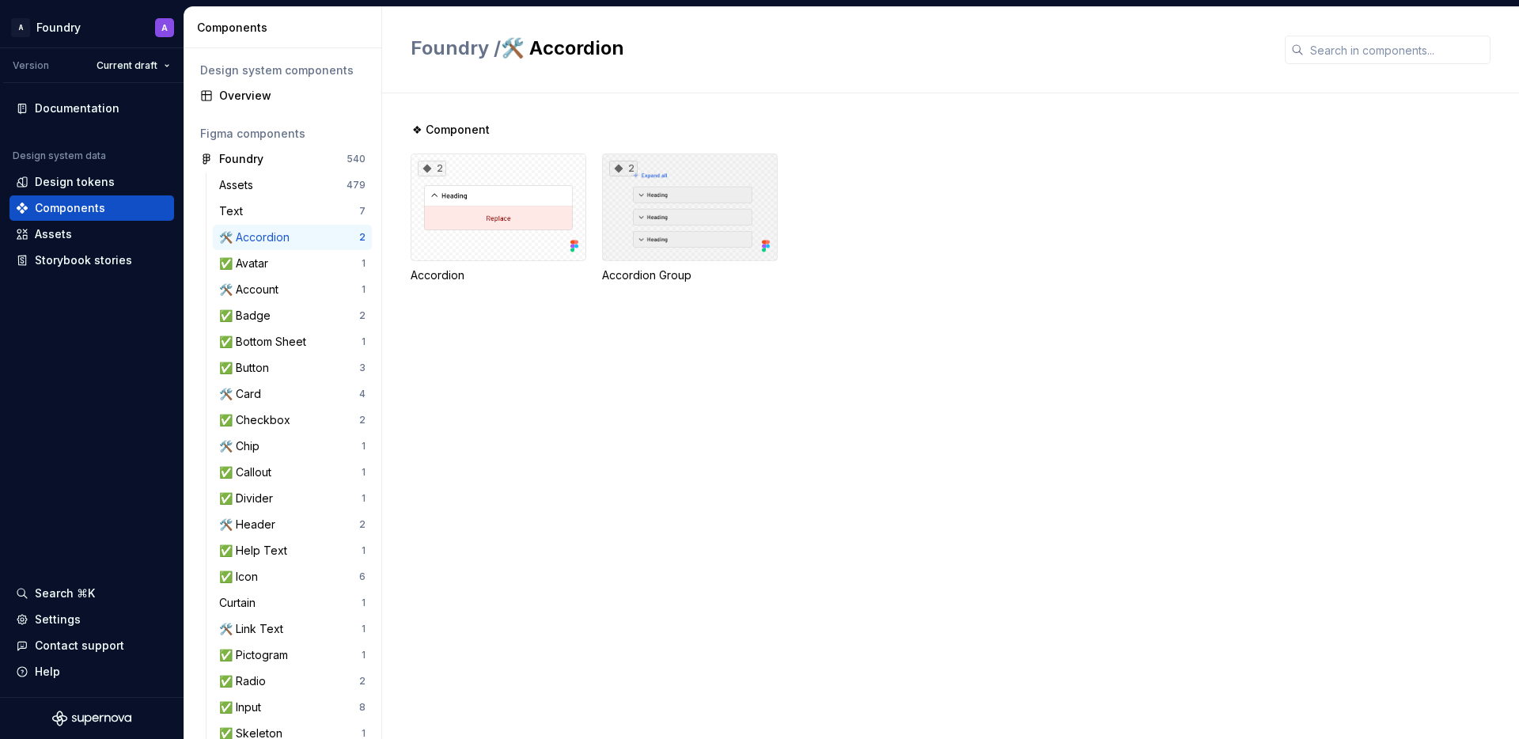
click at [659, 214] on div "2" at bounding box center [690, 207] width 176 height 108
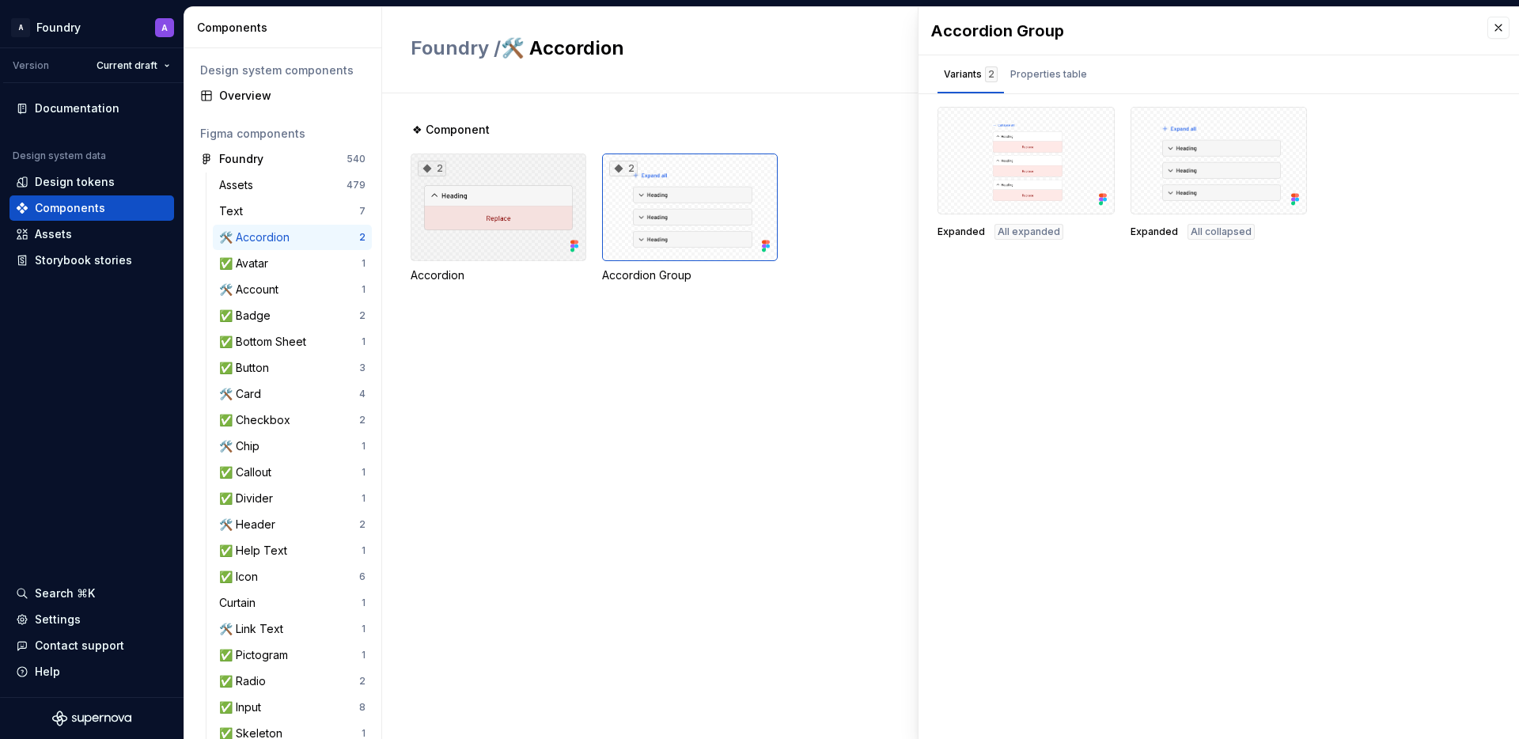
click at [505, 220] on div "2" at bounding box center [498, 207] width 176 height 108
